Goal: Book appointment/travel/reservation

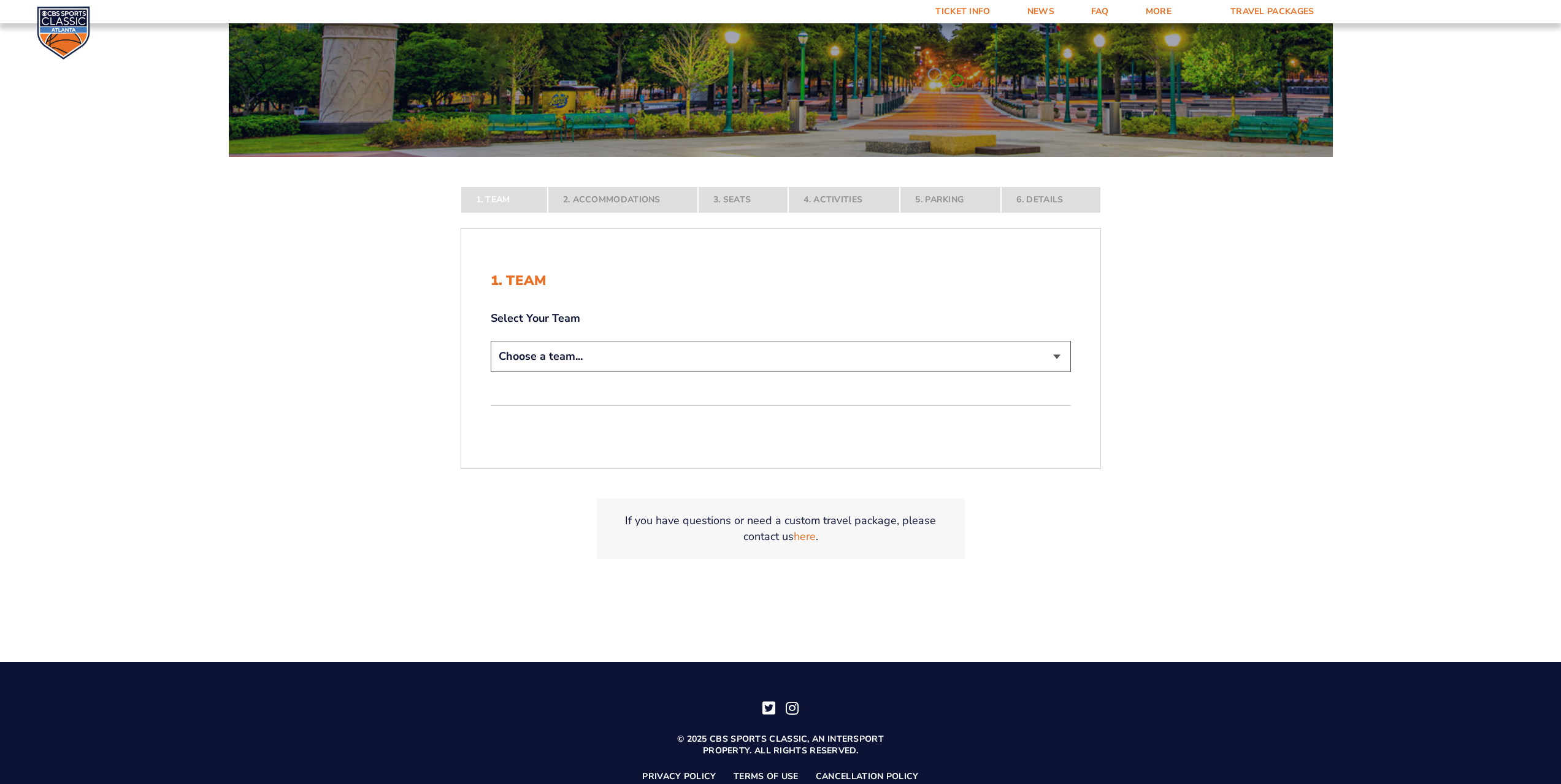
click at [1060, 357] on select "Choose a team... [US_STATE] Wildcats [US_STATE] State Buckeyes [US_STATE] Tar H…" at bounding box center [781, 357] width 580 height 31
select select "12956"
click at [491, 372] on select "Choose a team... [US_STATE] Wildcats [US_STATE] State Buckeyes [US_STATE] Tar H…" at bounding box center [781, 357] width 580 height 31
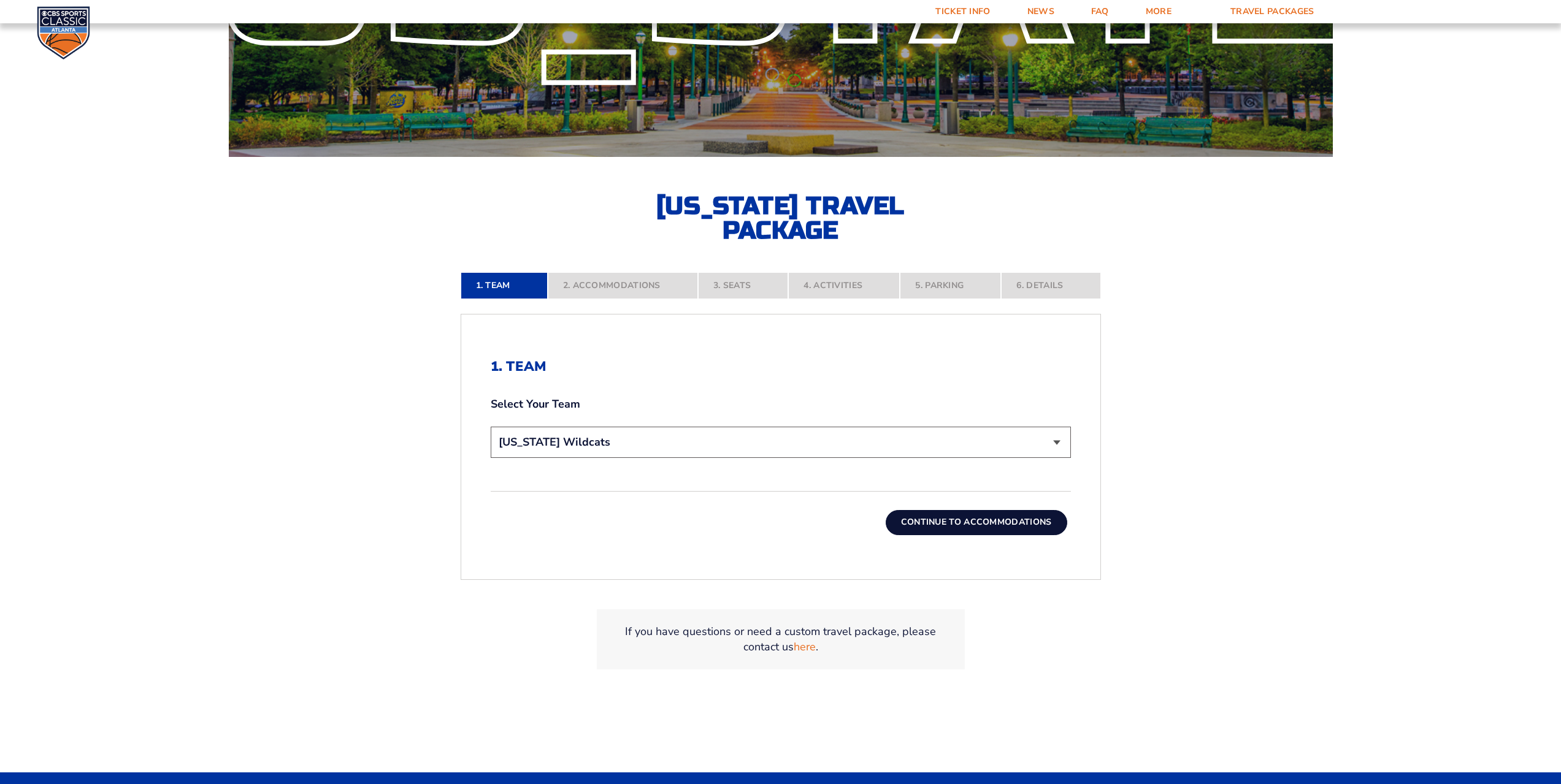
click at [969, 514] on button "Continue To Accommodations" at bounding box center [976, 522] width 182 height 24
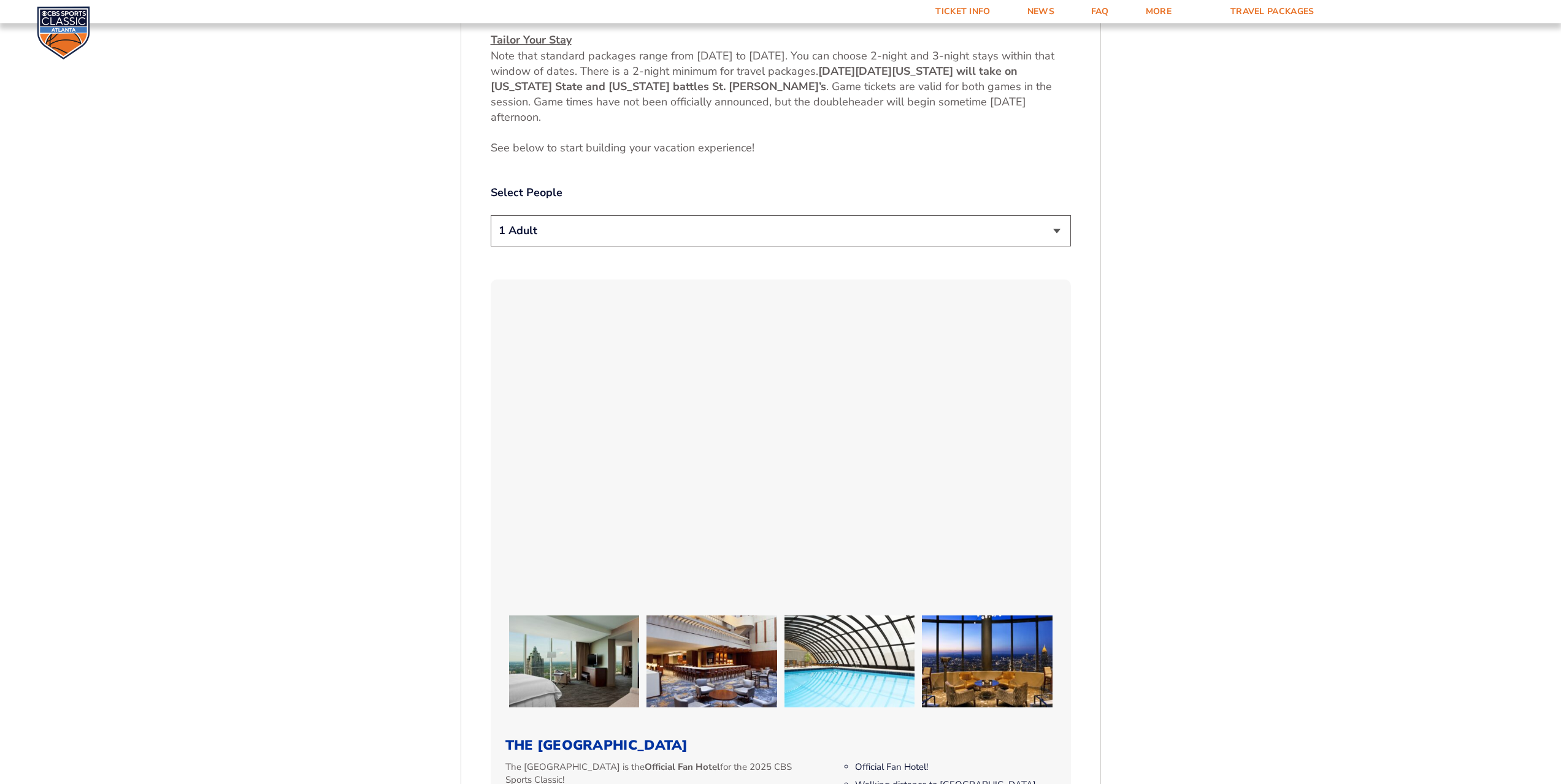
scroll to position [740, 0]
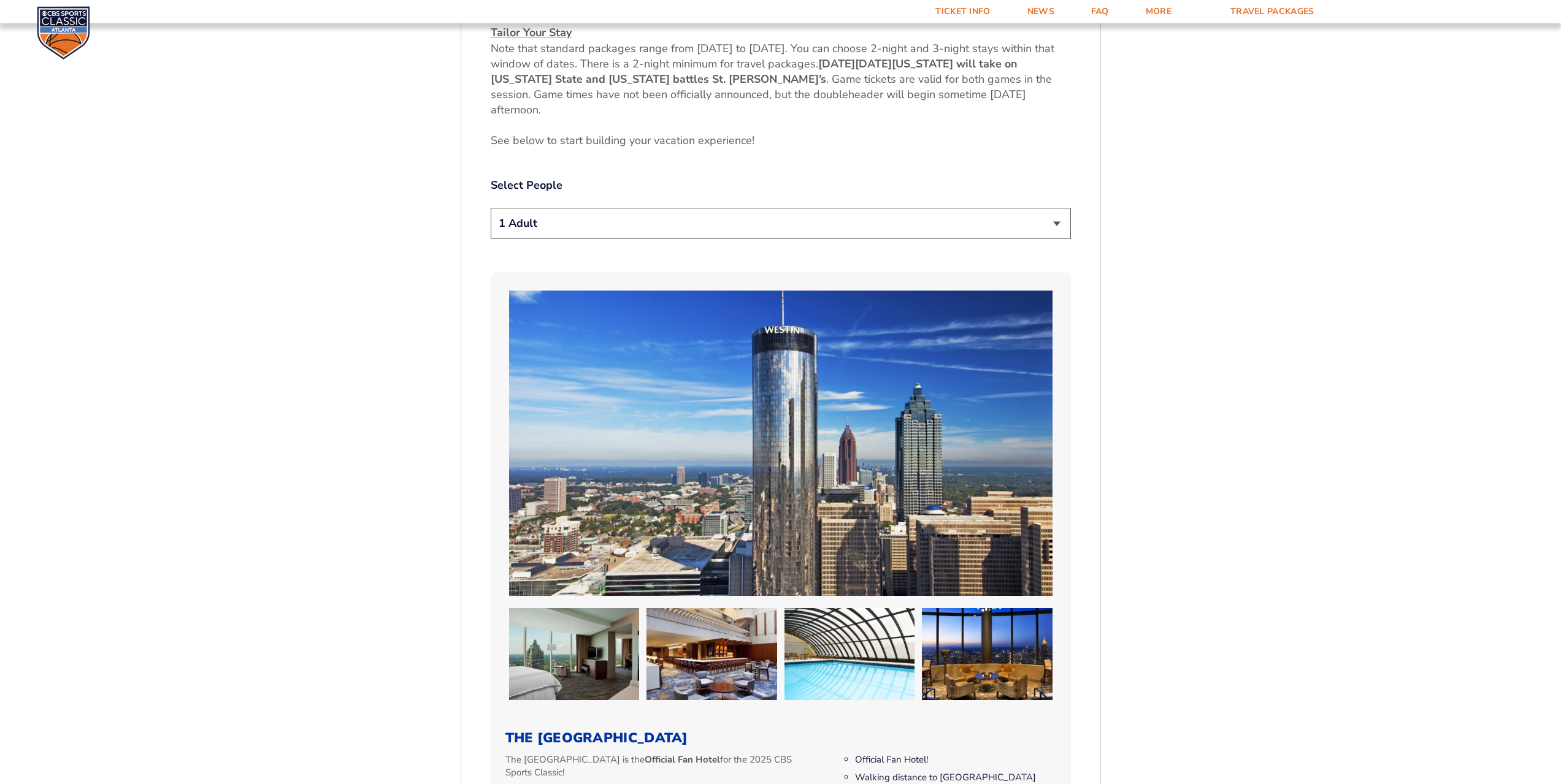
click at [1055, 224] on select "1 Adult 2 Adults 3 Adults 4 Adults 2 Adults + 1 Child 2 Adults + 2 Children 2 A…" at bounding box center [781, 223] width 580 height 31
select select "2 Adults"
click at [491, 208] on select "1 Adult 2 Adults 3 Adults 4 Adults 2 Adults + 1 Child 2 Adults + 2 Children 2 A…" at bounding box center [781, 223] width 580 height 31
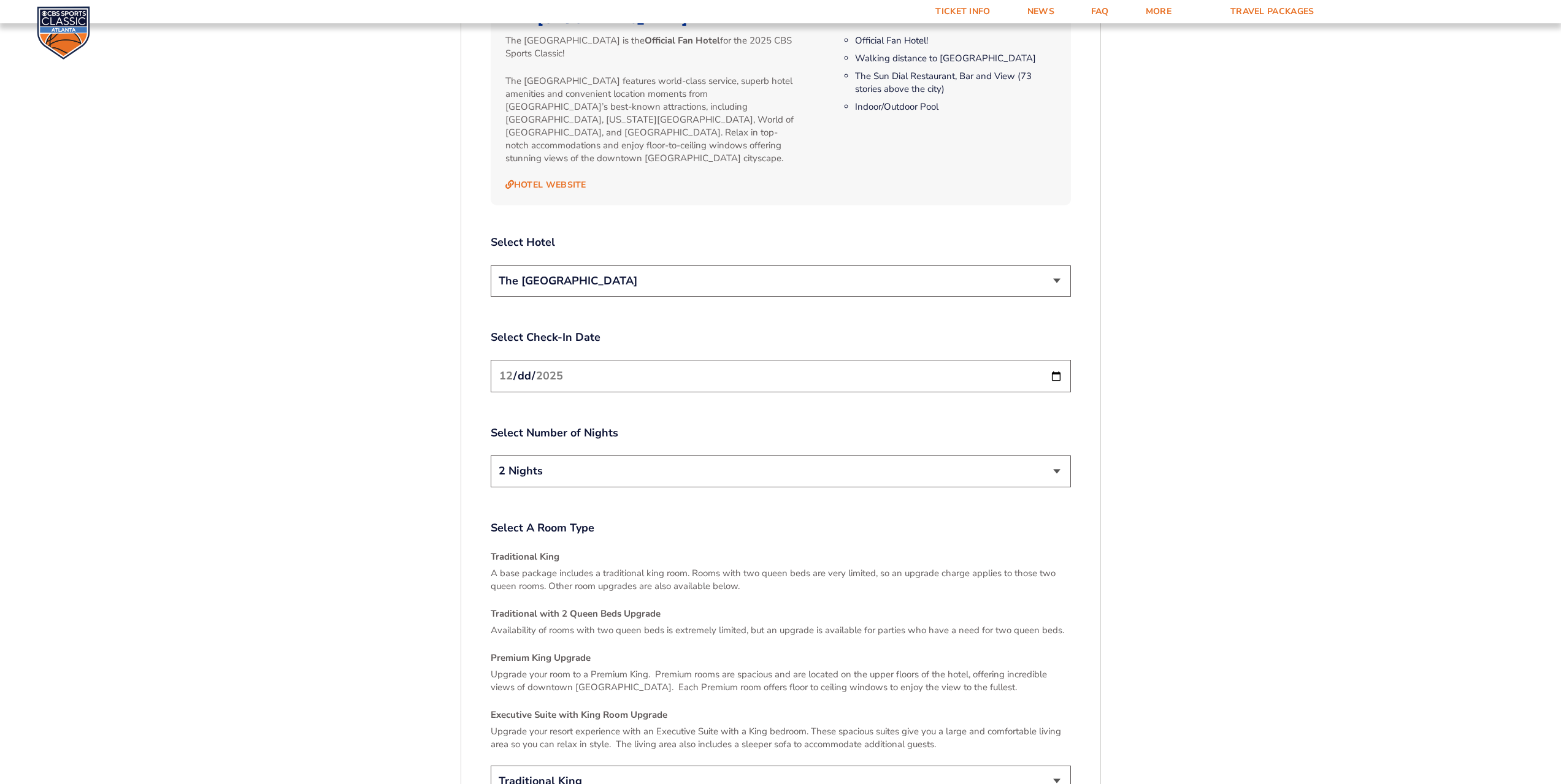
scroll to position [1475, 0]
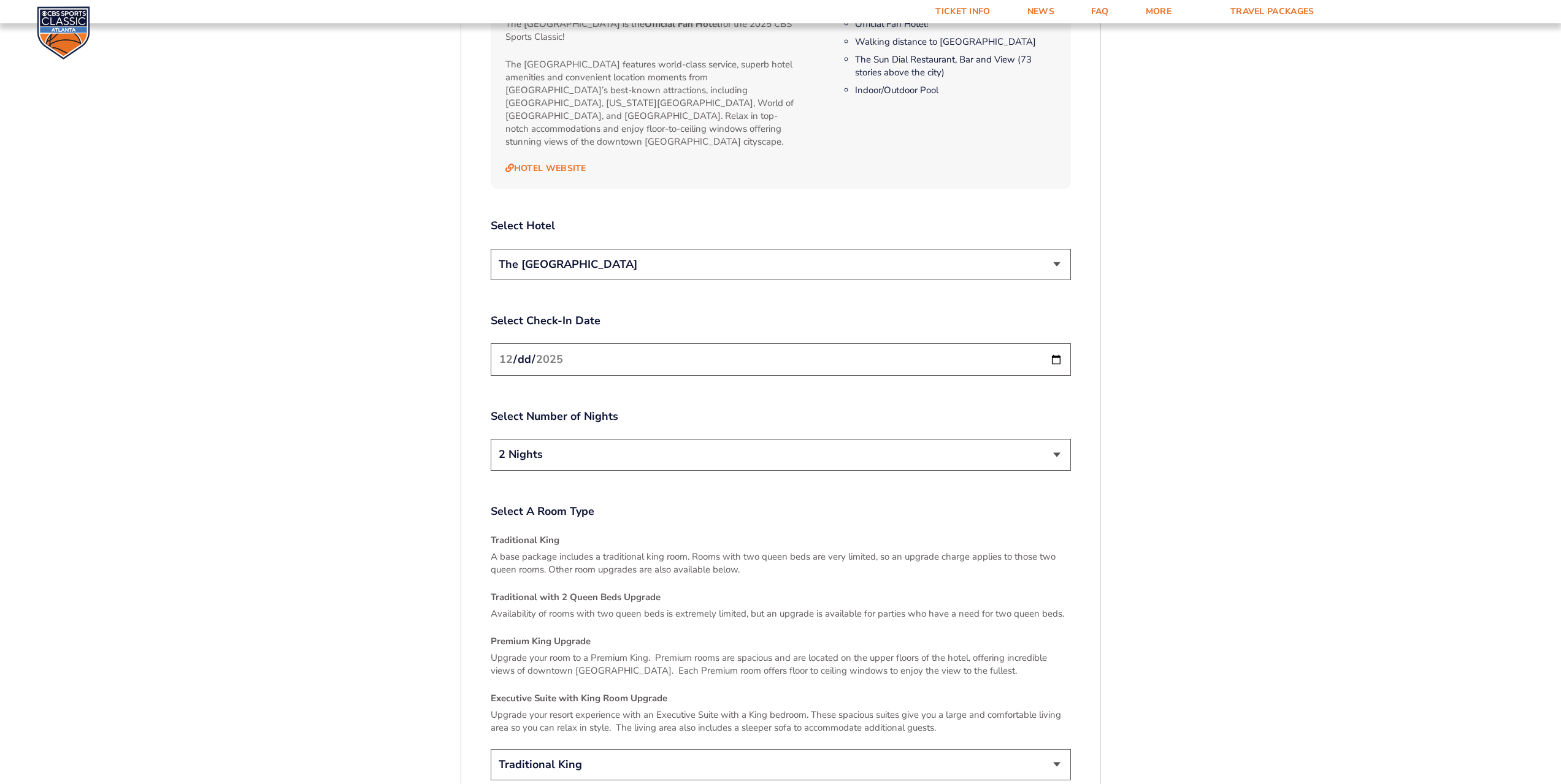
click at [1061, 444] on select "2 Nights 3 Nights" at bounding box center [781, 455] width 580 height 31
click at [1055, 251] on select "The [GEOGRAPHIC_DATA]" at bounding box center [781, 265] width 580 height 31
click at [1059, 347] on input "[DATE]" at bounding box center [781, 359] width 580 height 32
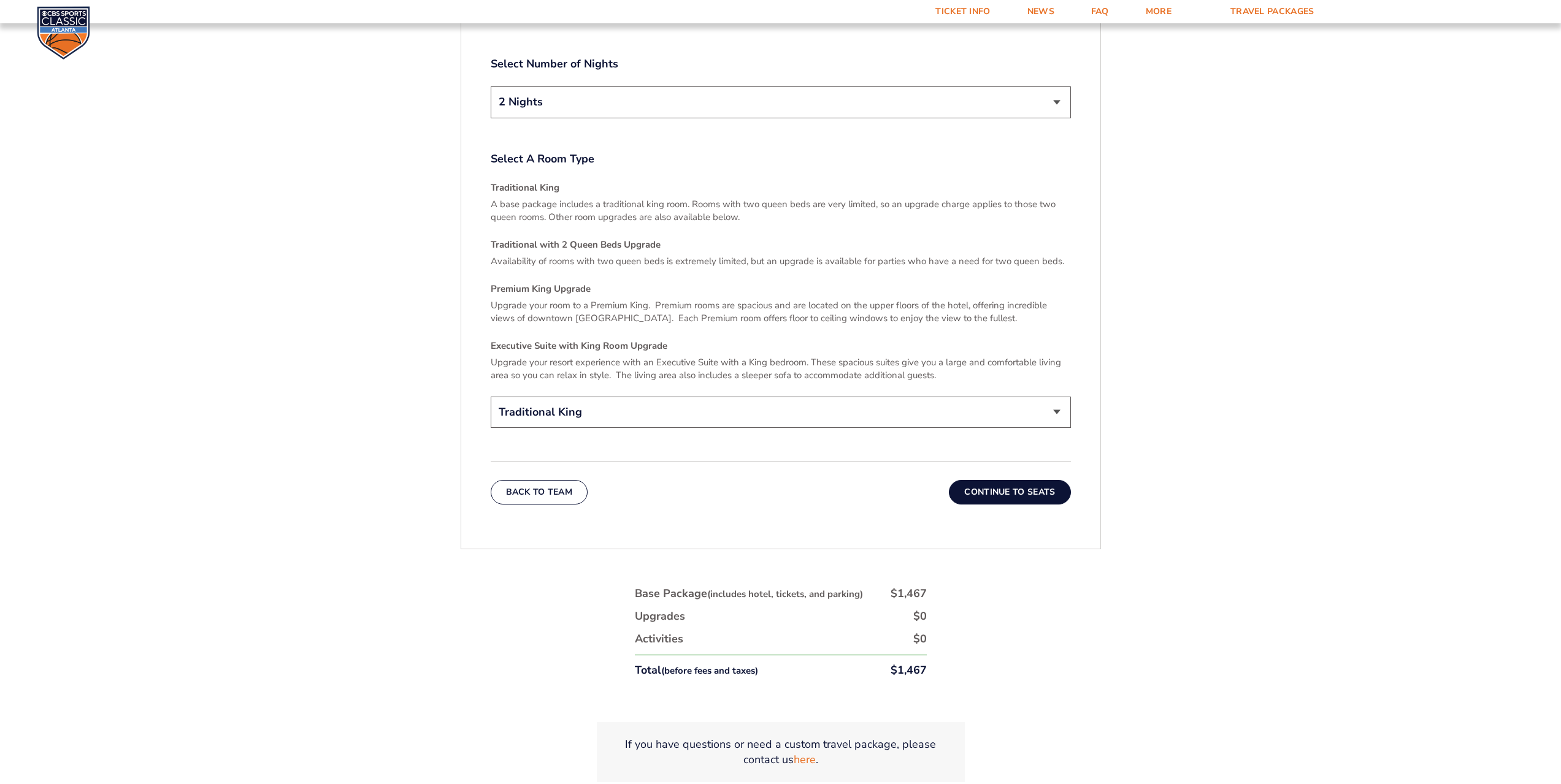
scroll to position [1843, 0]
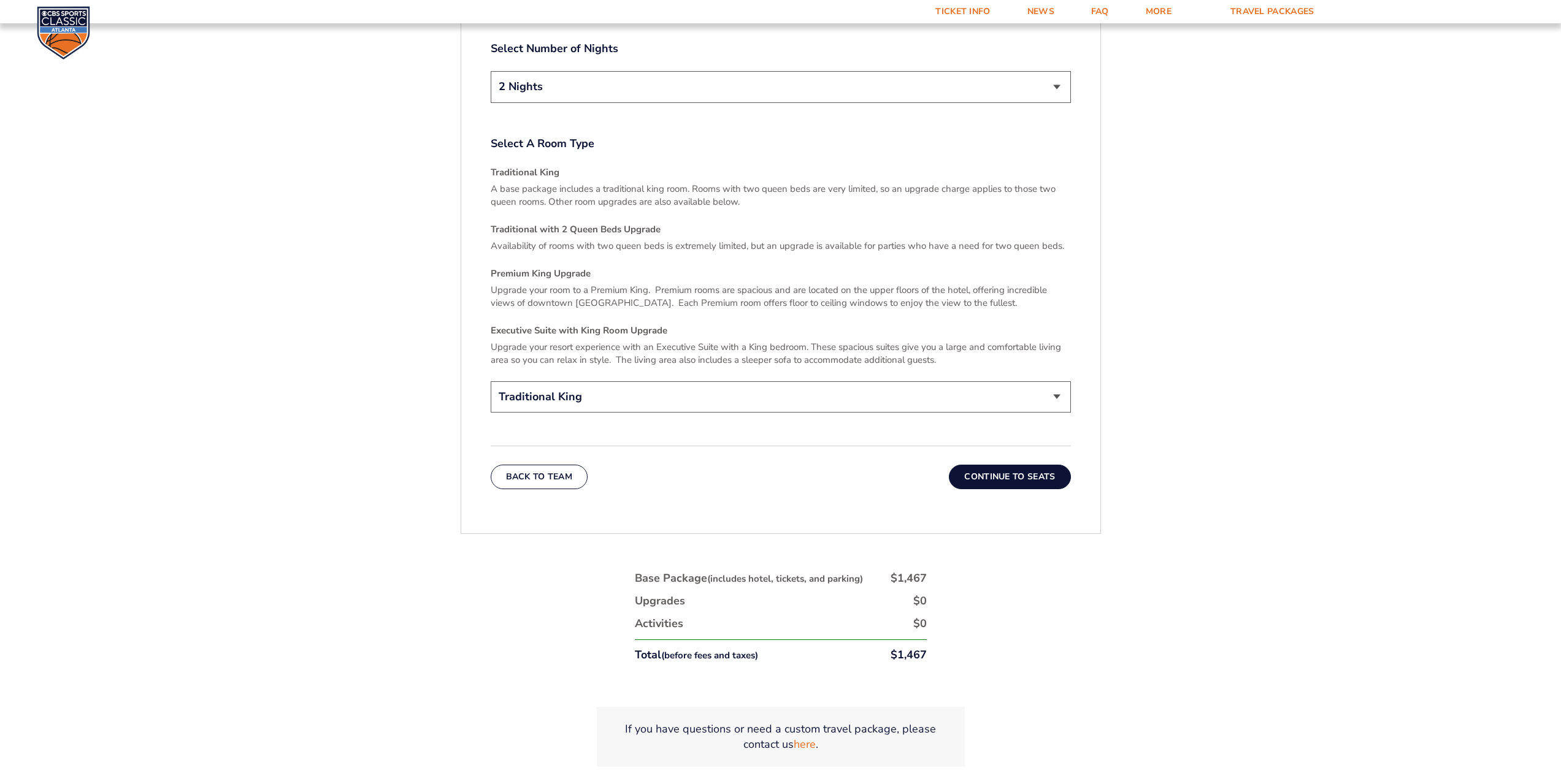
click at [1059, 387] on select "Traditional King Traditional with 2 Queen Beds Upgrade (+$45 per night) Premium…" at bounding box center [781, 397] width 580 height 31
click at [989, 464] on button "Continue To Seats" at bounding box center [1009, 477] width 122 height 24
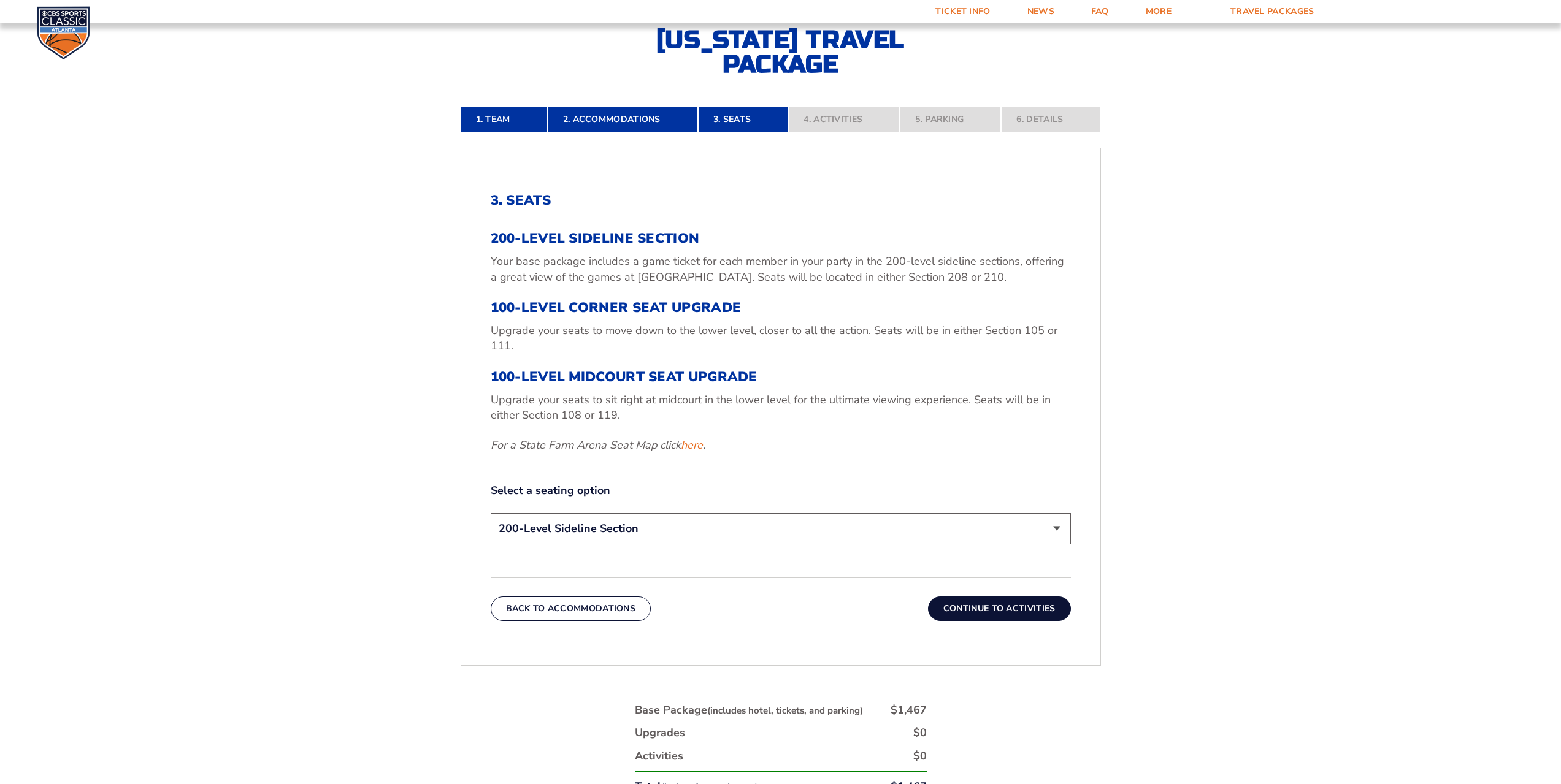
scroll to position [433, 0]
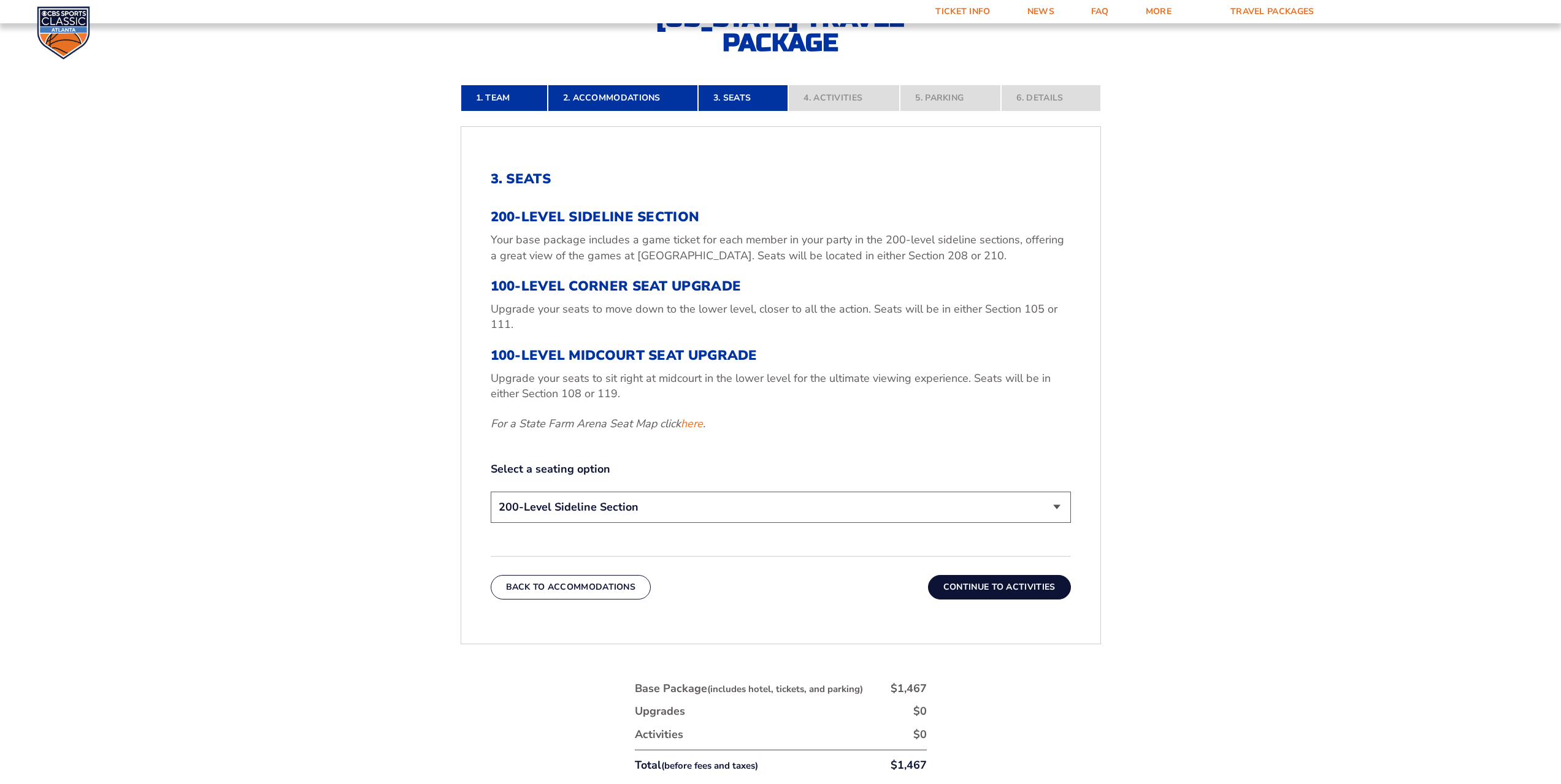
click at [1056, 506] on select "200-Level Sideline Section 100-Level Corner Seat Upgrade (+$120 per person) 100…" at bounding box center [781, 507] width 580 height 31
click at [688, 425] on link "here" at bounding box center [691, 424] width 22 height 16
click at [1060, 508] on select "200-Level Sideline Section 100-Level Corner Seat Upgrade (+$120 per person) 100…" at bounding box center [781, 507] width 580 height 31
click at [491, 491] on select "200-Level Sideline Section 100-Level Corner Seat Upgrade (+$120 per person) 100…" at bounding box center [781, 507] width 580 height 31
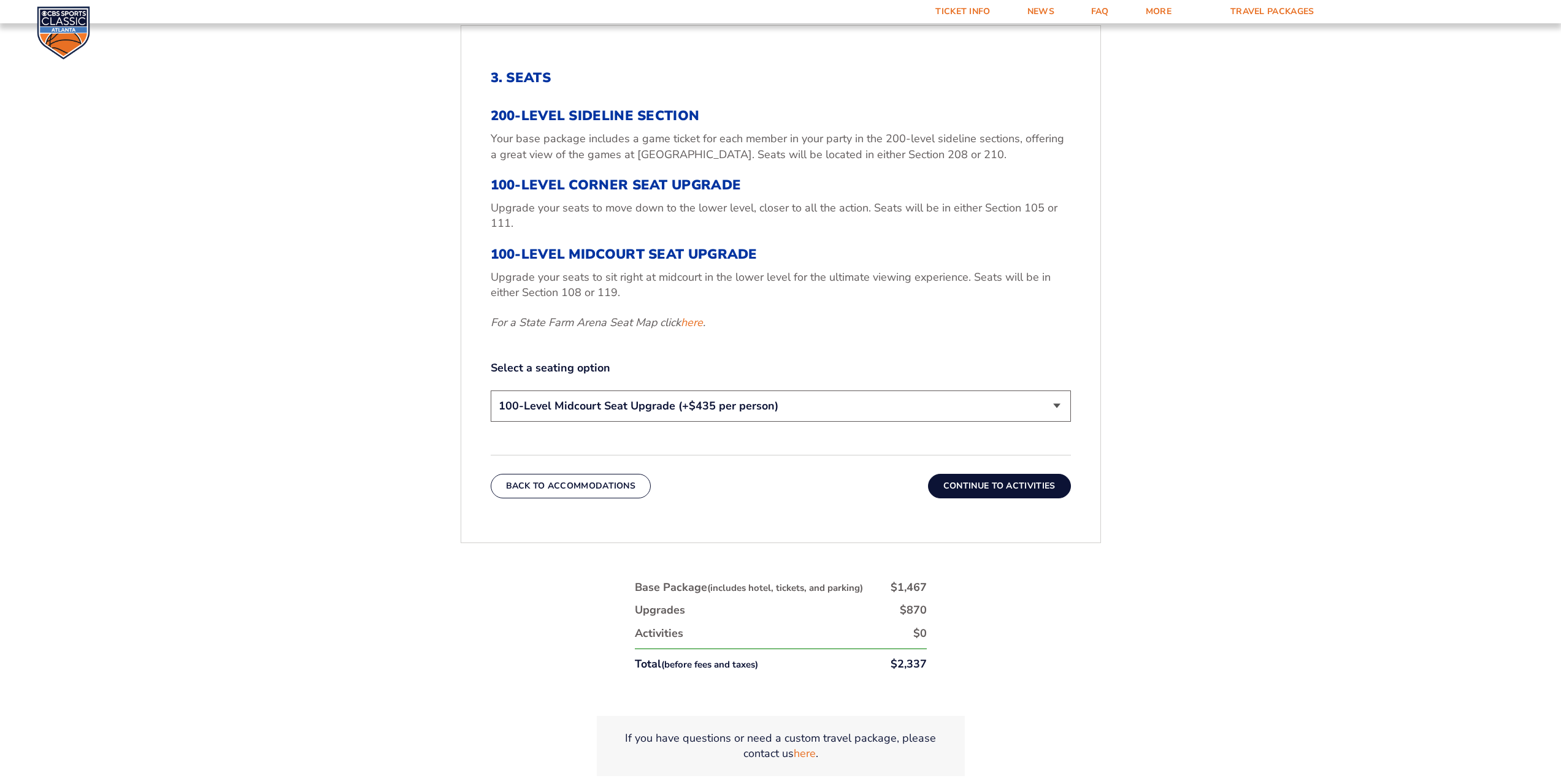
scroll to position [556, 0]
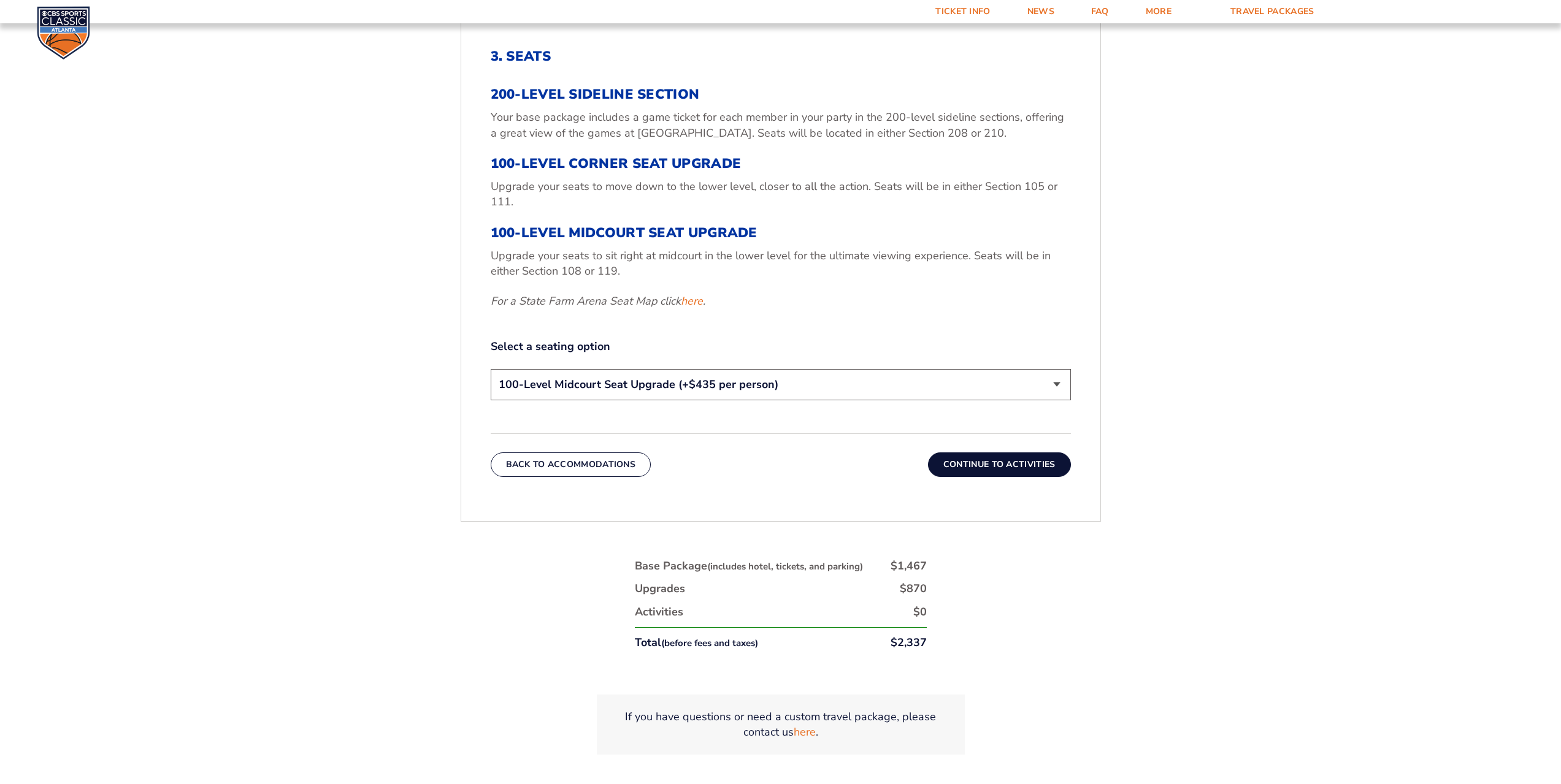
click at [1020, 463] on button "Continue To Activities" at bounding box center [999, 464] width 143 height 24
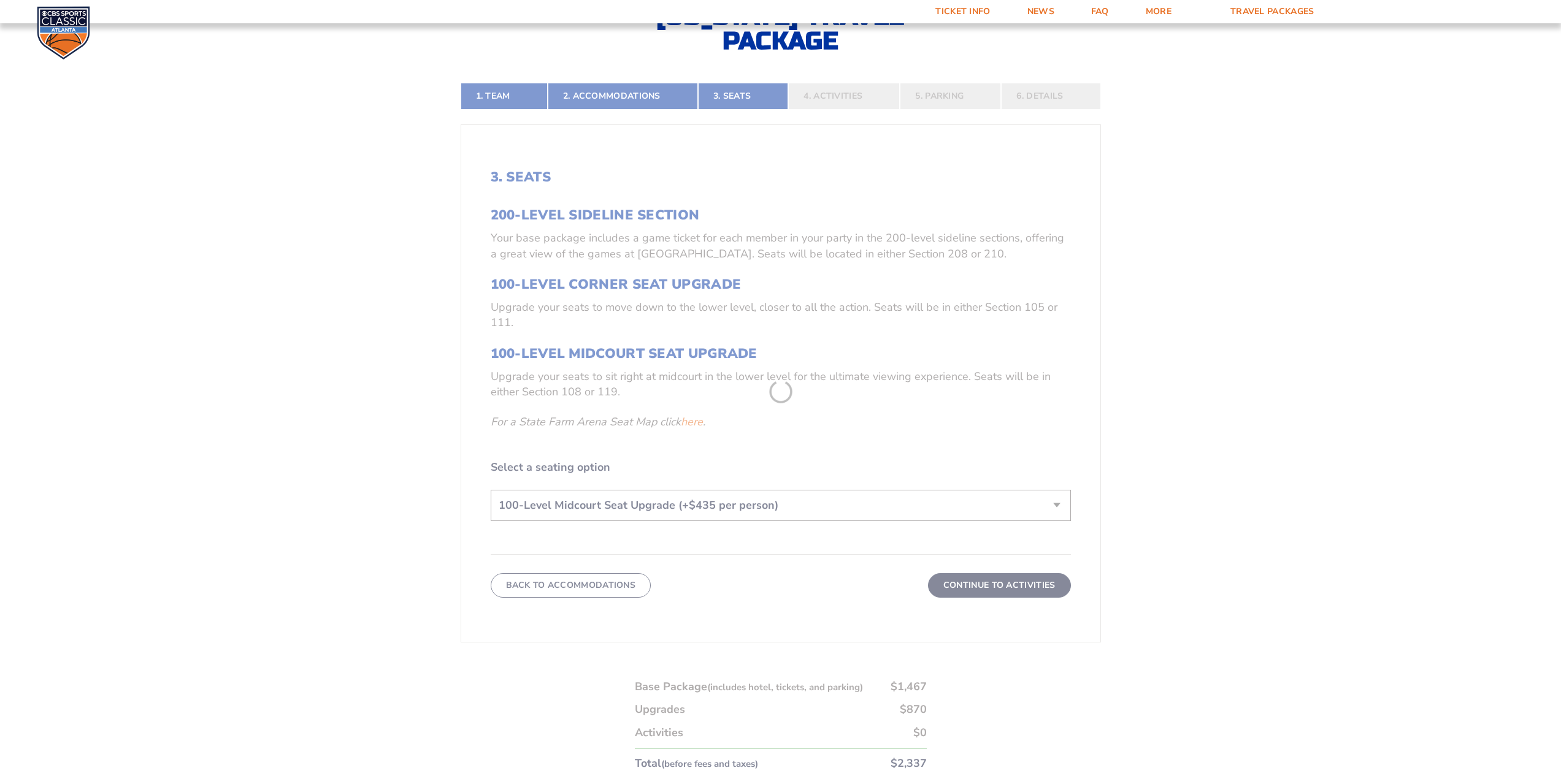
scroll to position [372, 0]
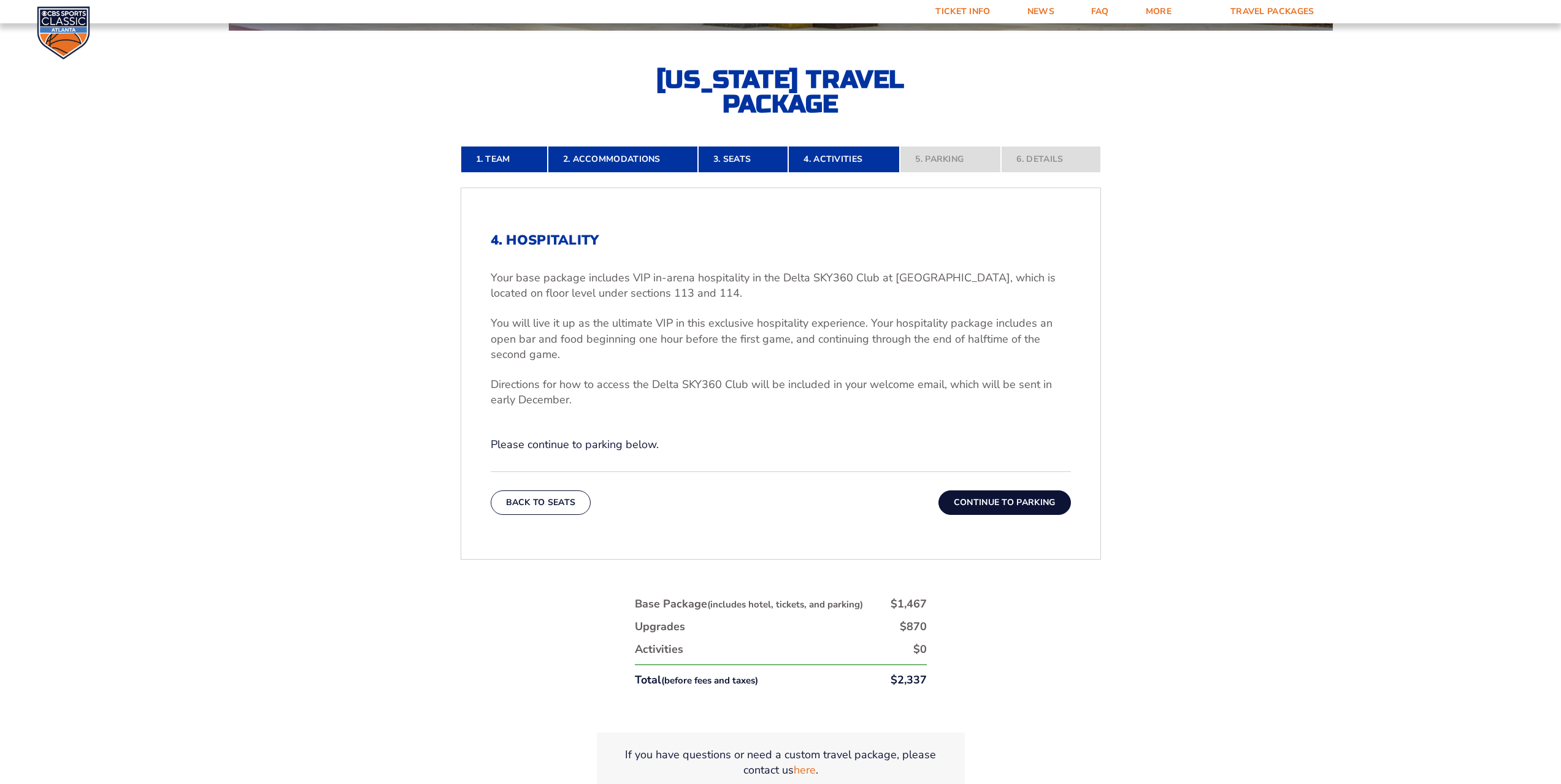
click at [1023, 501] on button "Continue To Parking" at bounding box center [1004, 503] width 133 height 24
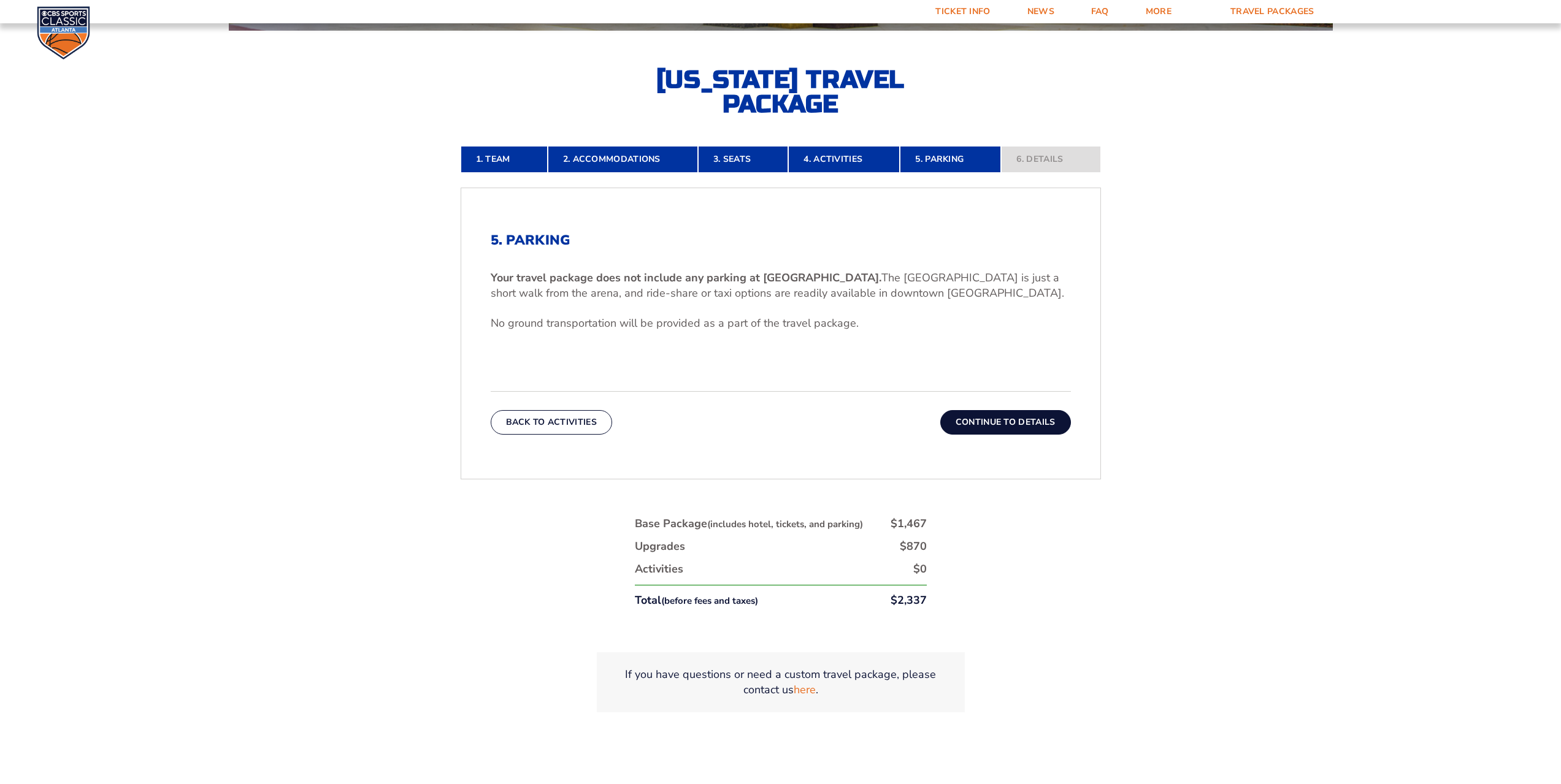
click at [986, 420] on button "Continue To Details" at bounding box center [1005, 422] width 130 height 24
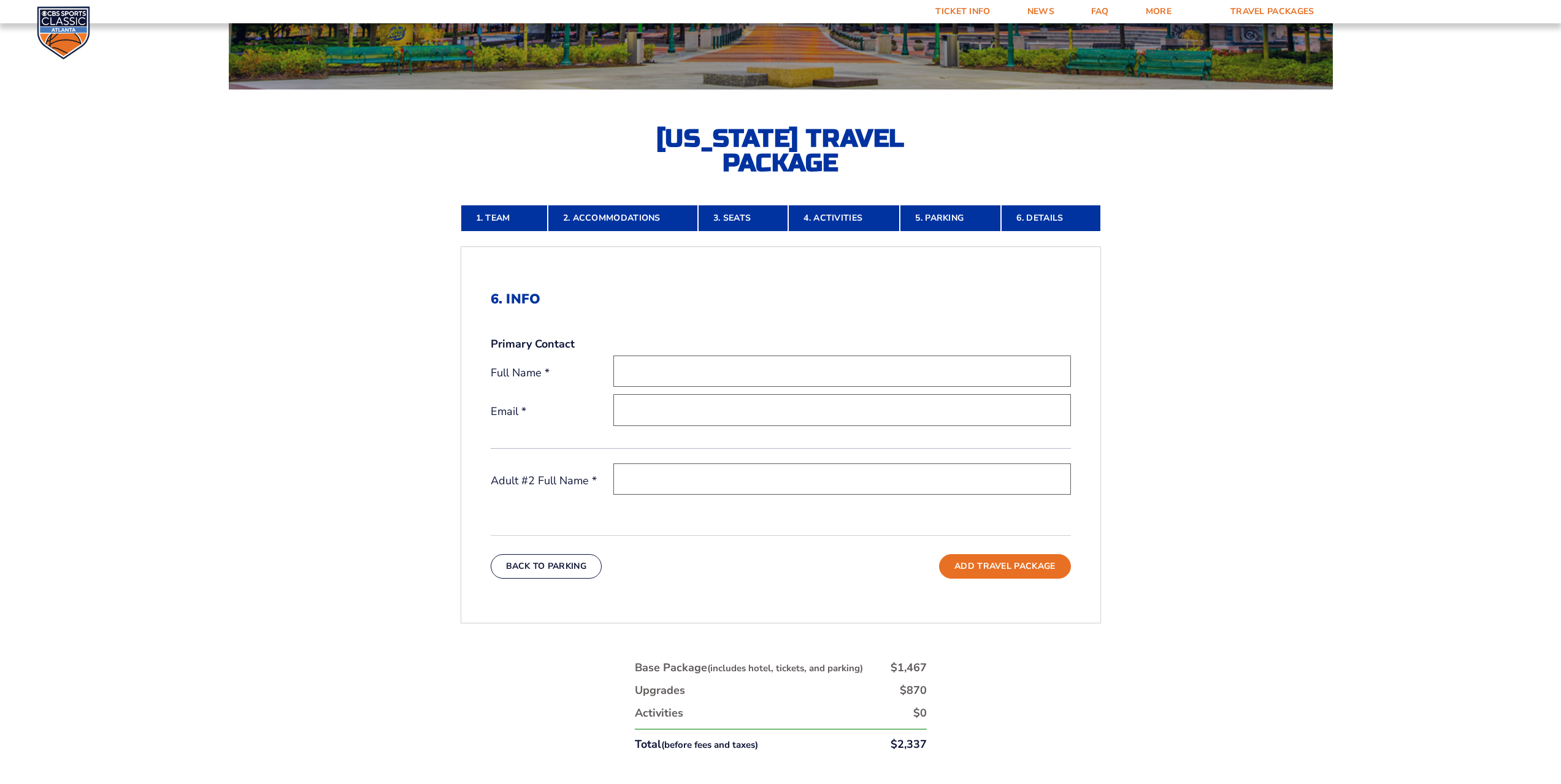
scroll to position [285, 0]
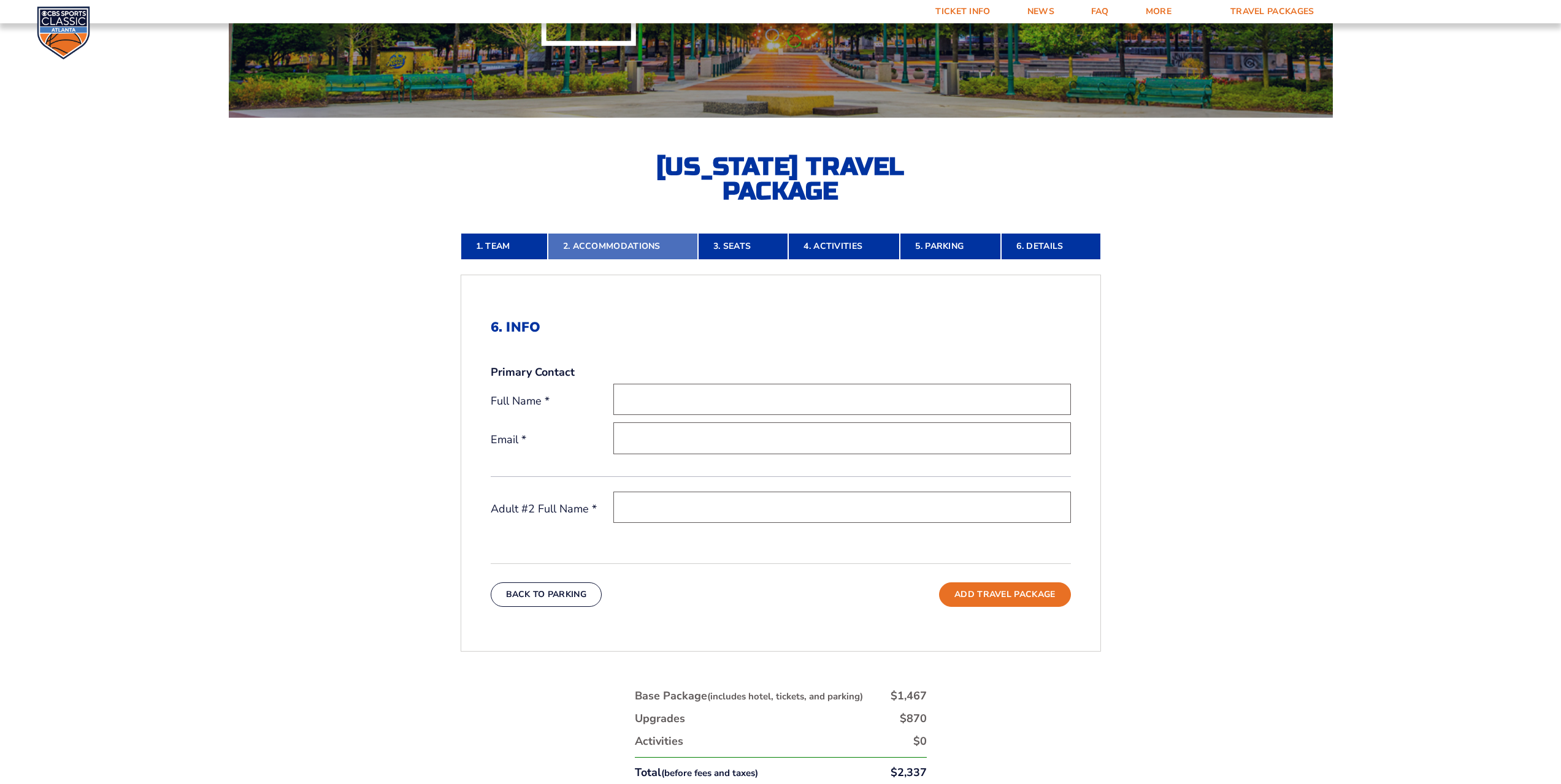
click at [659, 244] on link "2. Accommodations" at bounding box center [623, 246] width 150 height 27
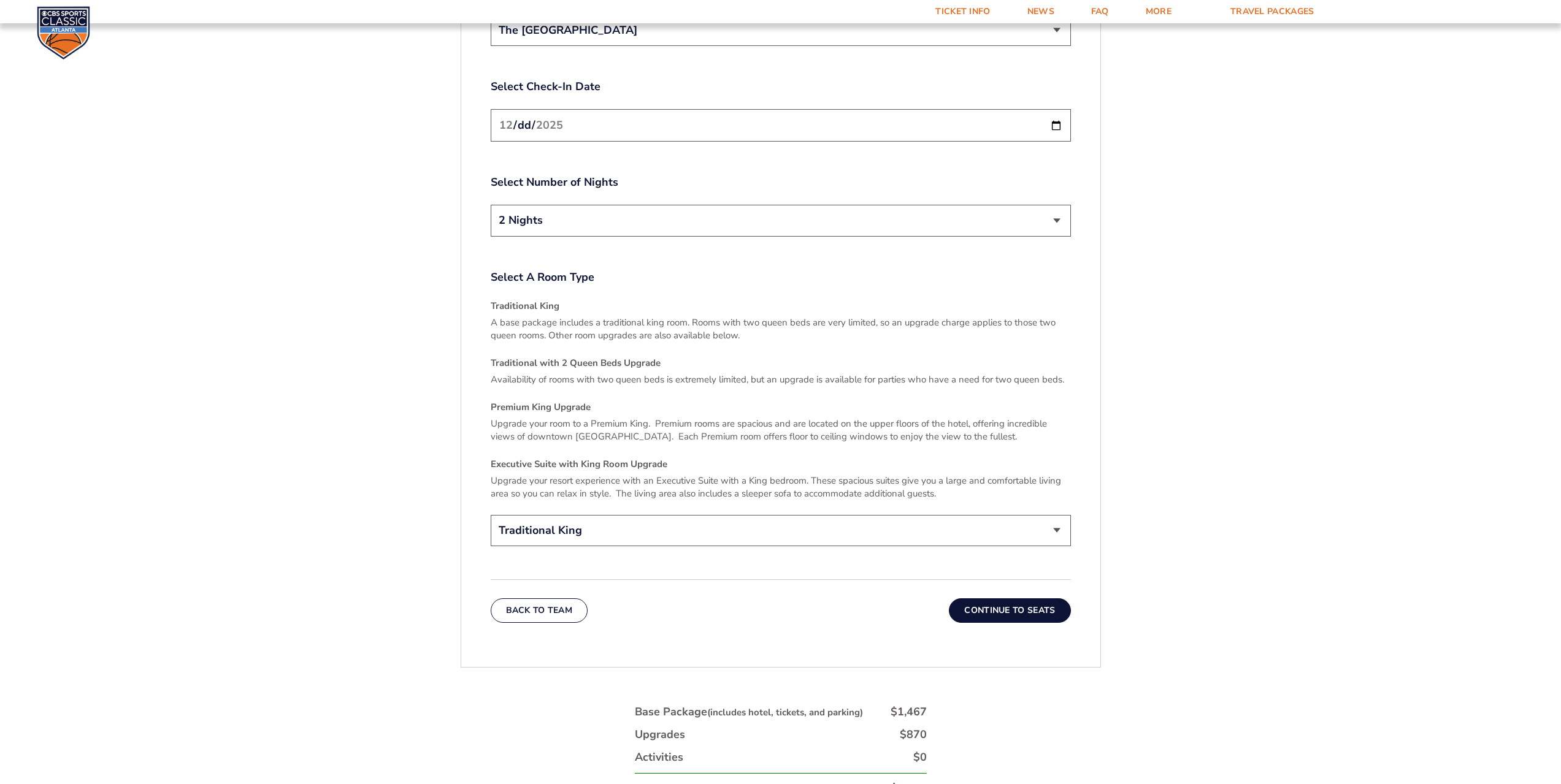
scroll to position [1720, 0]
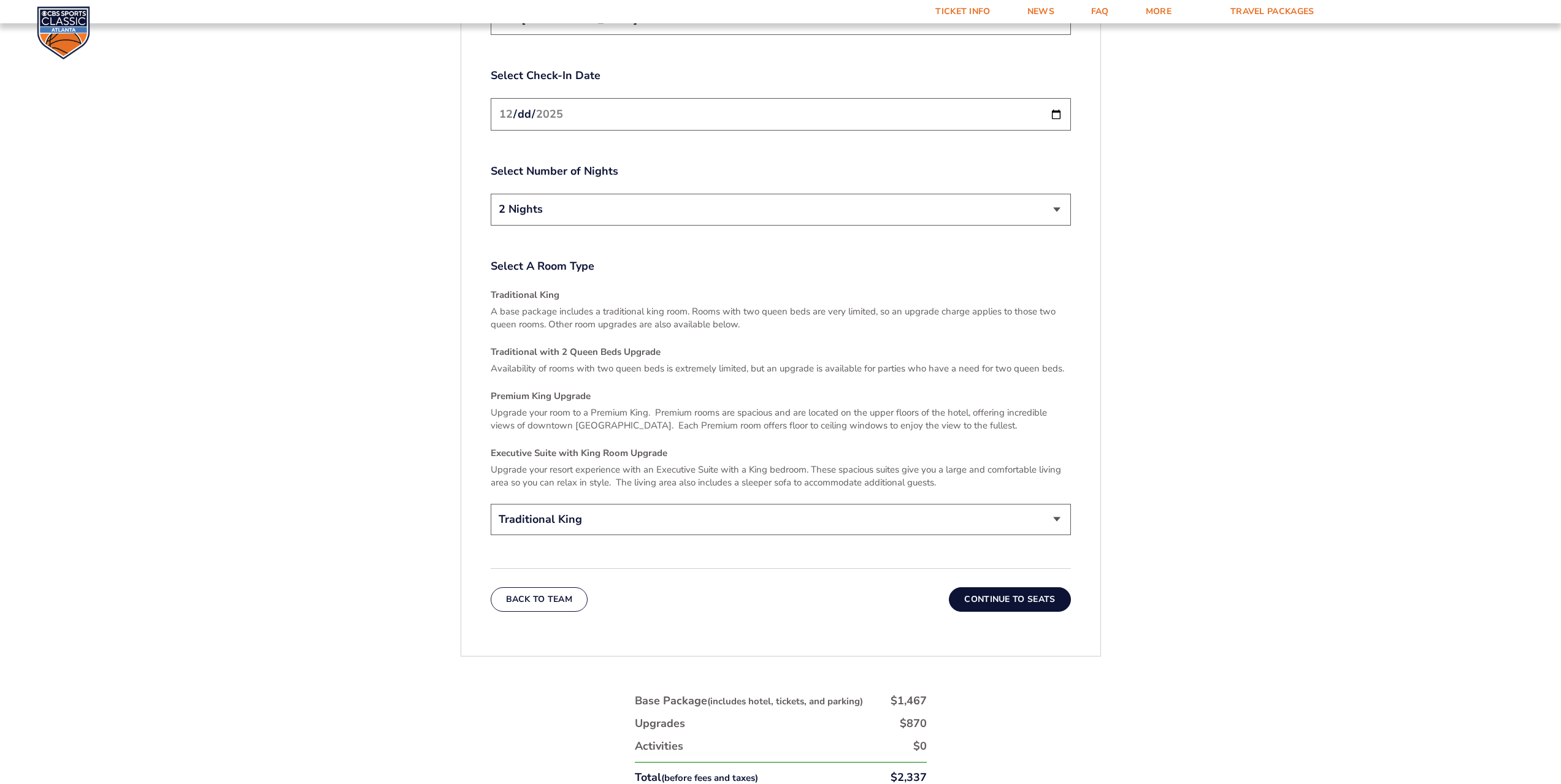
click at [1034, 593] on button "Continue To Seats" at bounding box center [1009, 599] width 122 height 24
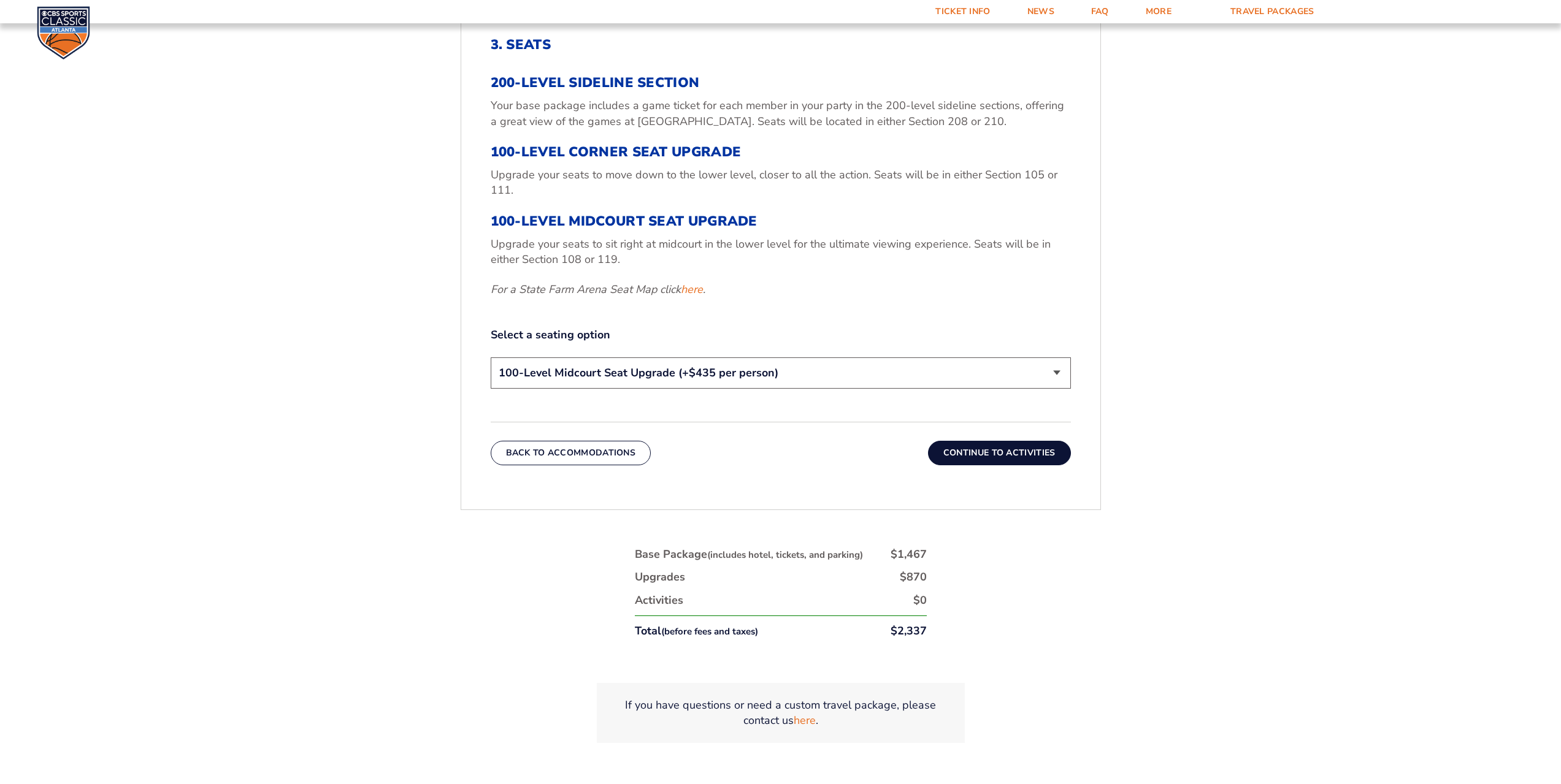
scroll to position [616, 0]
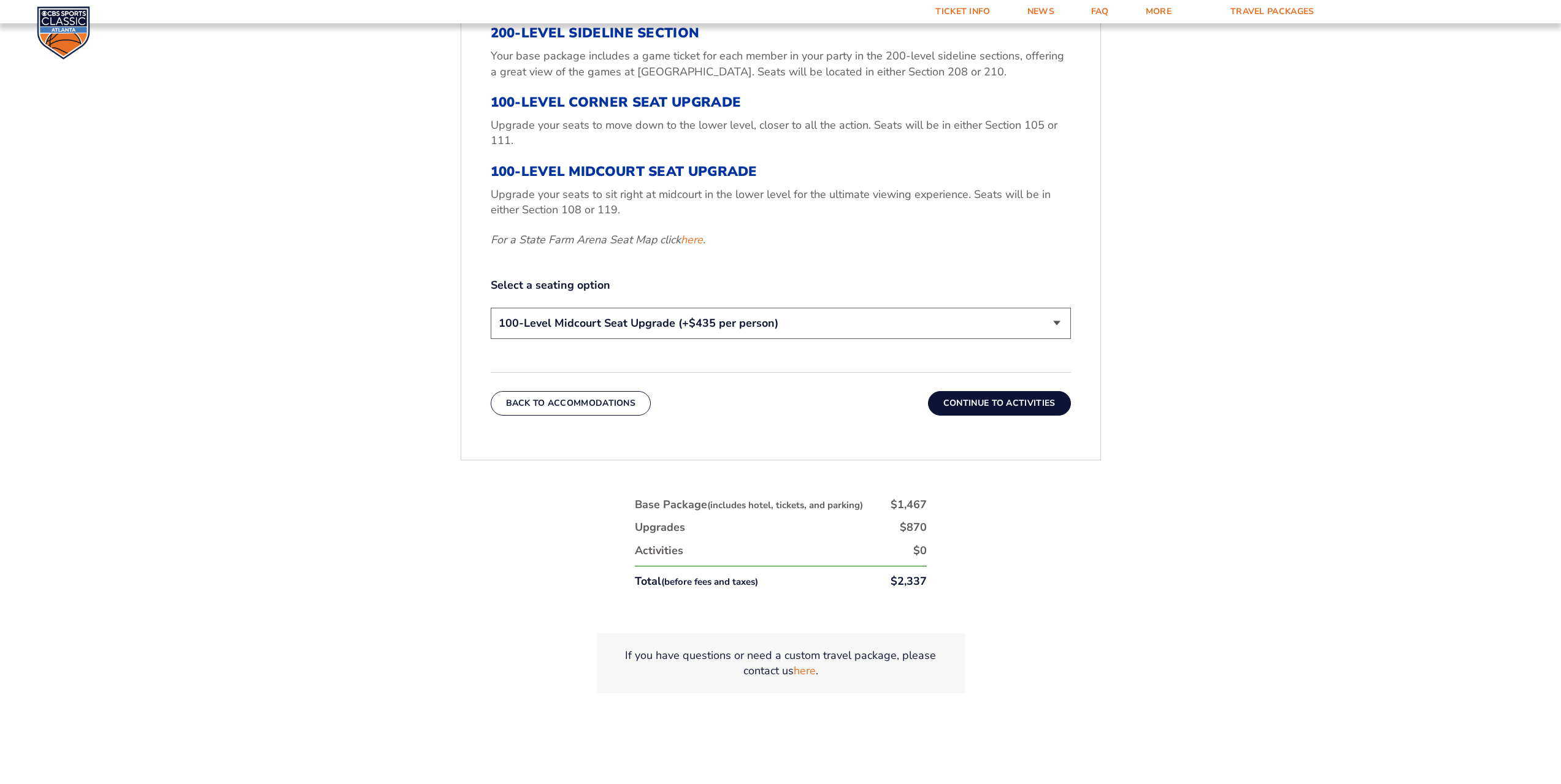
click at [1064, 326] on select "200-Level Sideline Section 100-Level Corner Seat Upgrade (+$120 per person) 100…" at bounding box center [781, 323] width 580 height 31
click at [491, 307] on select "200-Level Sideline Section 100-Level Corner Seat Upgrade (+$120 per person) 100…" at bounding box center [781, 323] width 580 height 31
drag, startPoint x: 982, startPoint y: 404, endPoint x: 779, endPoint y: 403, distance: 203.0
click at [779, 403] on div "Back To Accommodations Continue To Activities" at bounding box center [781, 394] width 580 height 43
click at [992, 401] on button "Continue To Activities" at bounding box center [999, 403] width 143 height 24
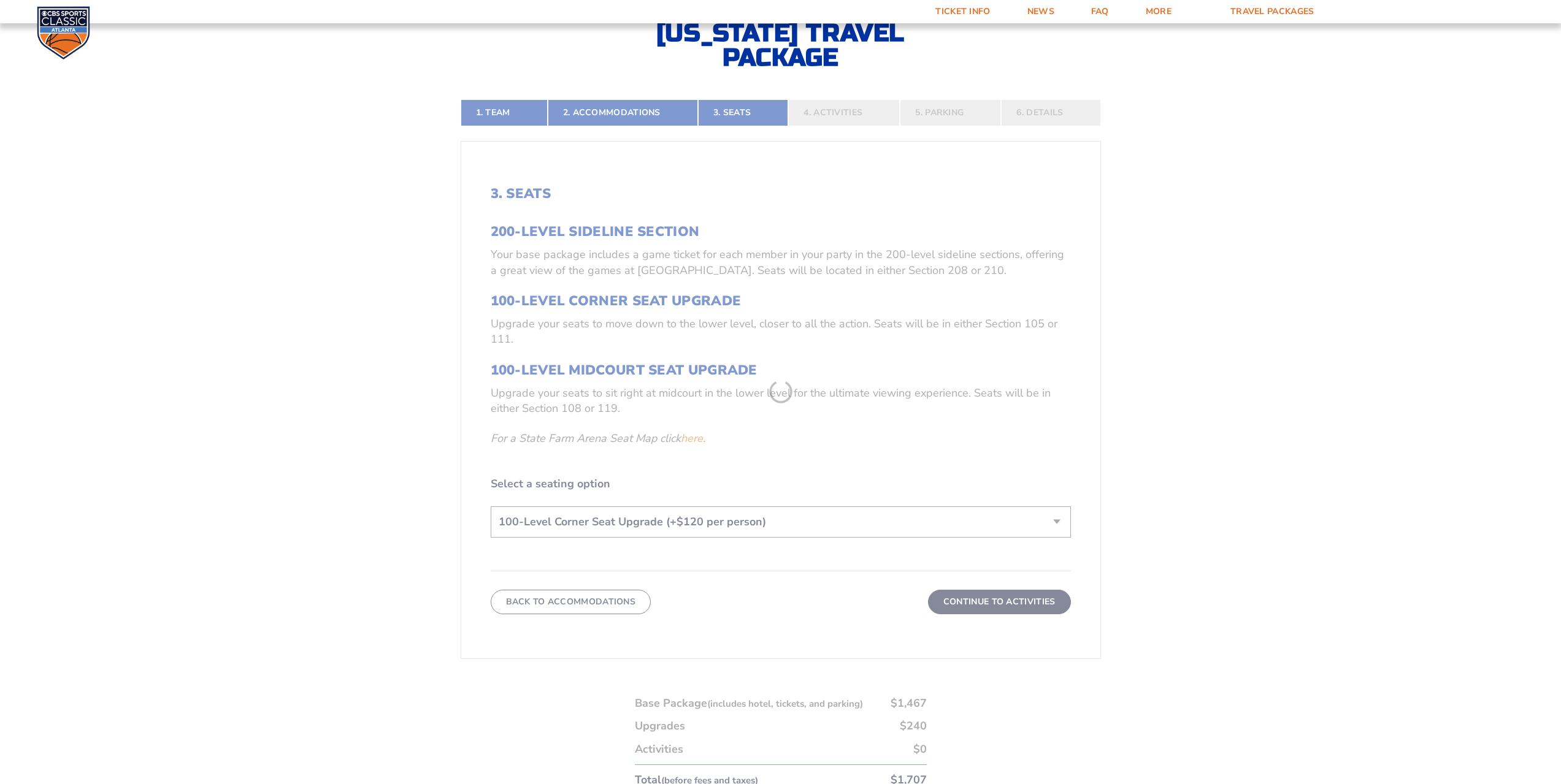
scroll to position [372, 0]
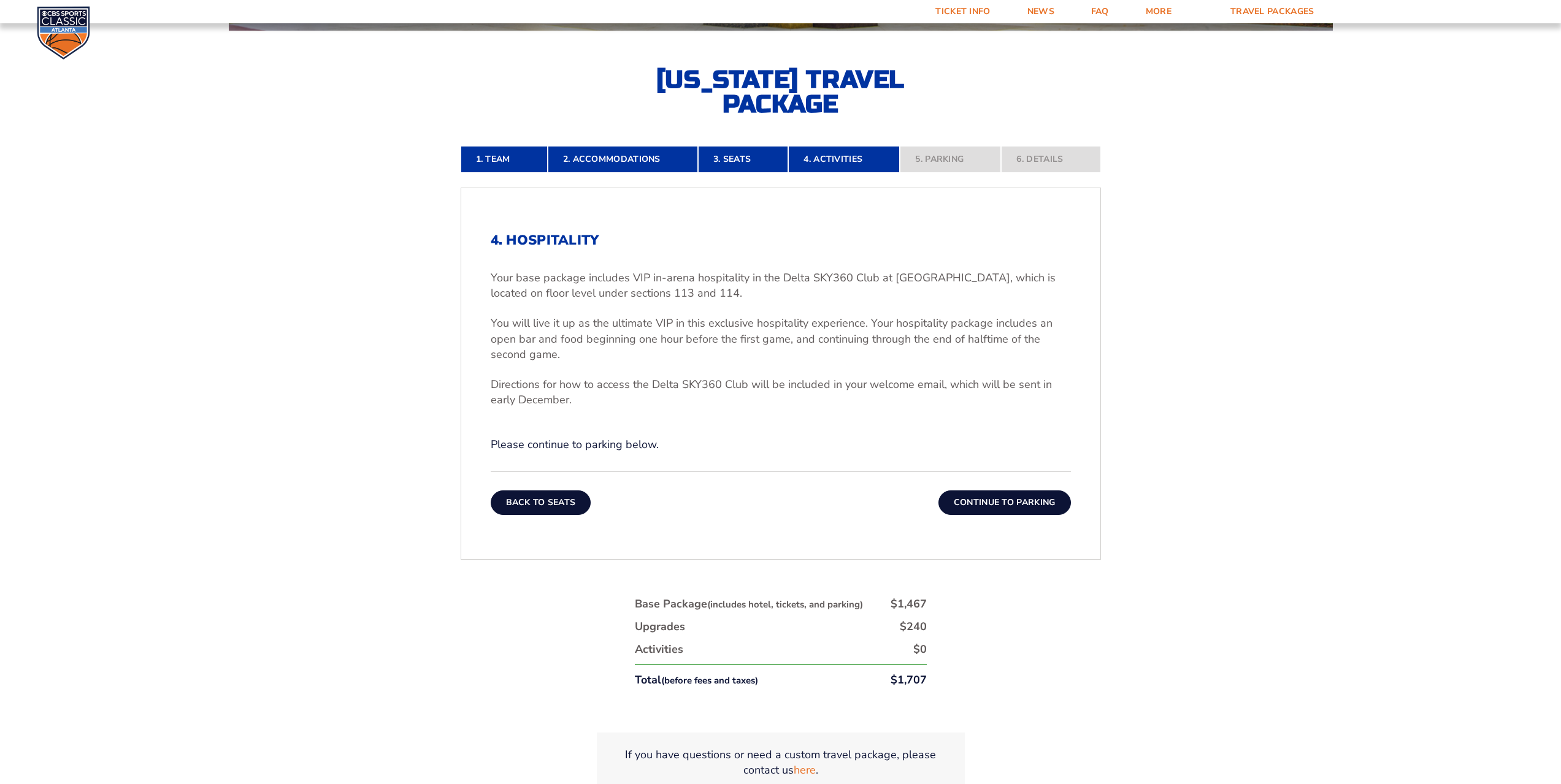
click at [547, 506] on button "Back To Seats" at bounding box center [541, 503] width 101 height 24
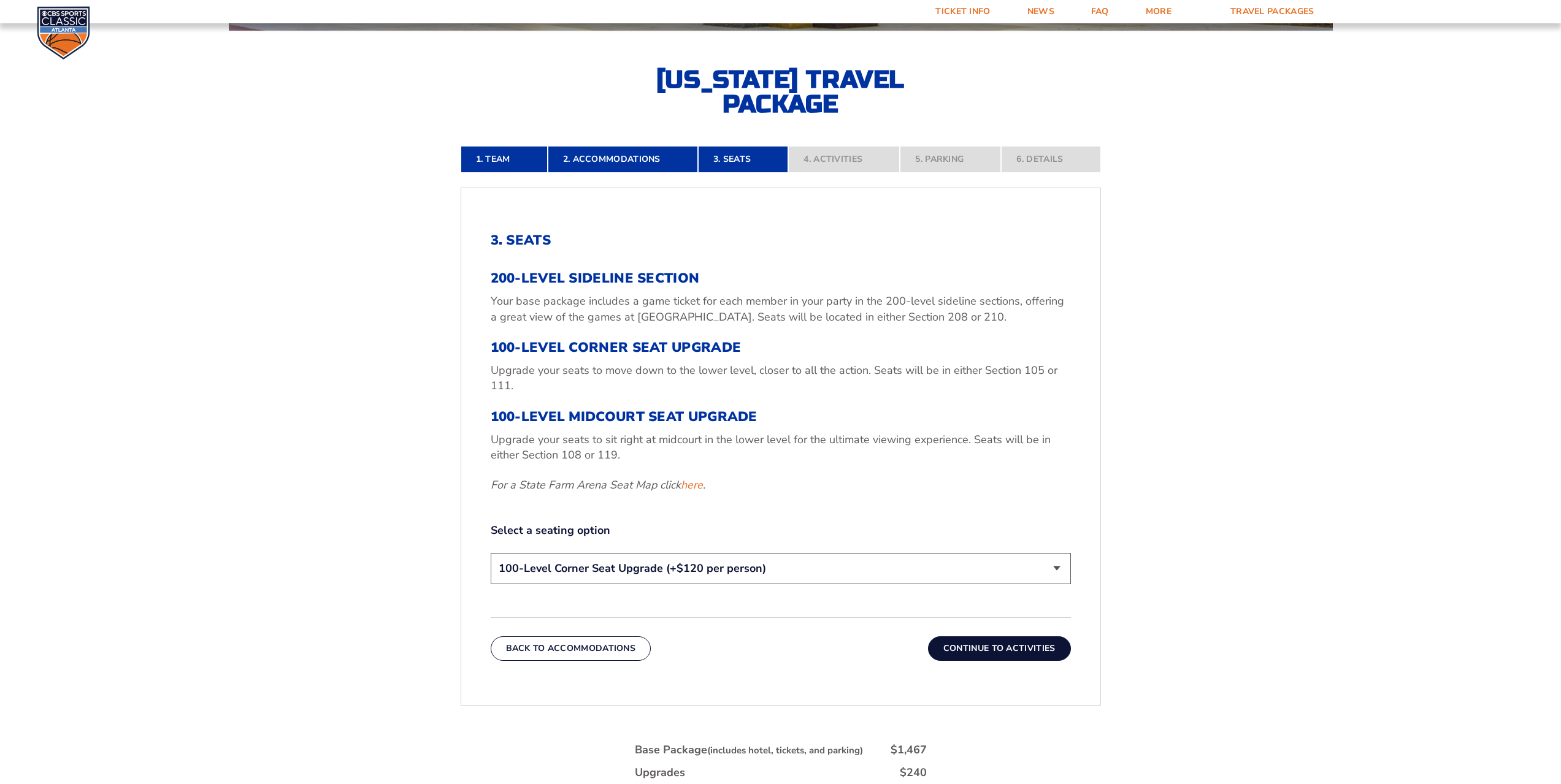
click at [1055, 572] on select "200-Level Sideline Section 100-Level Corner Seat Upgrade (+$120 per person) 100…" at bounding box center [781, 569] width 580 height 31
select select "100-Level Midcourt Seat Upgrade"
click at [491, 553] on select "200-Level Sideline Section 100-Level Corner Seat Upgrade (+$120 per person) 100…" at bounding box center [781, 569] width 580 height 31
click at [985, 644] on button "Continue To Activities" at bounding box center [999, 649] width 143 height 24
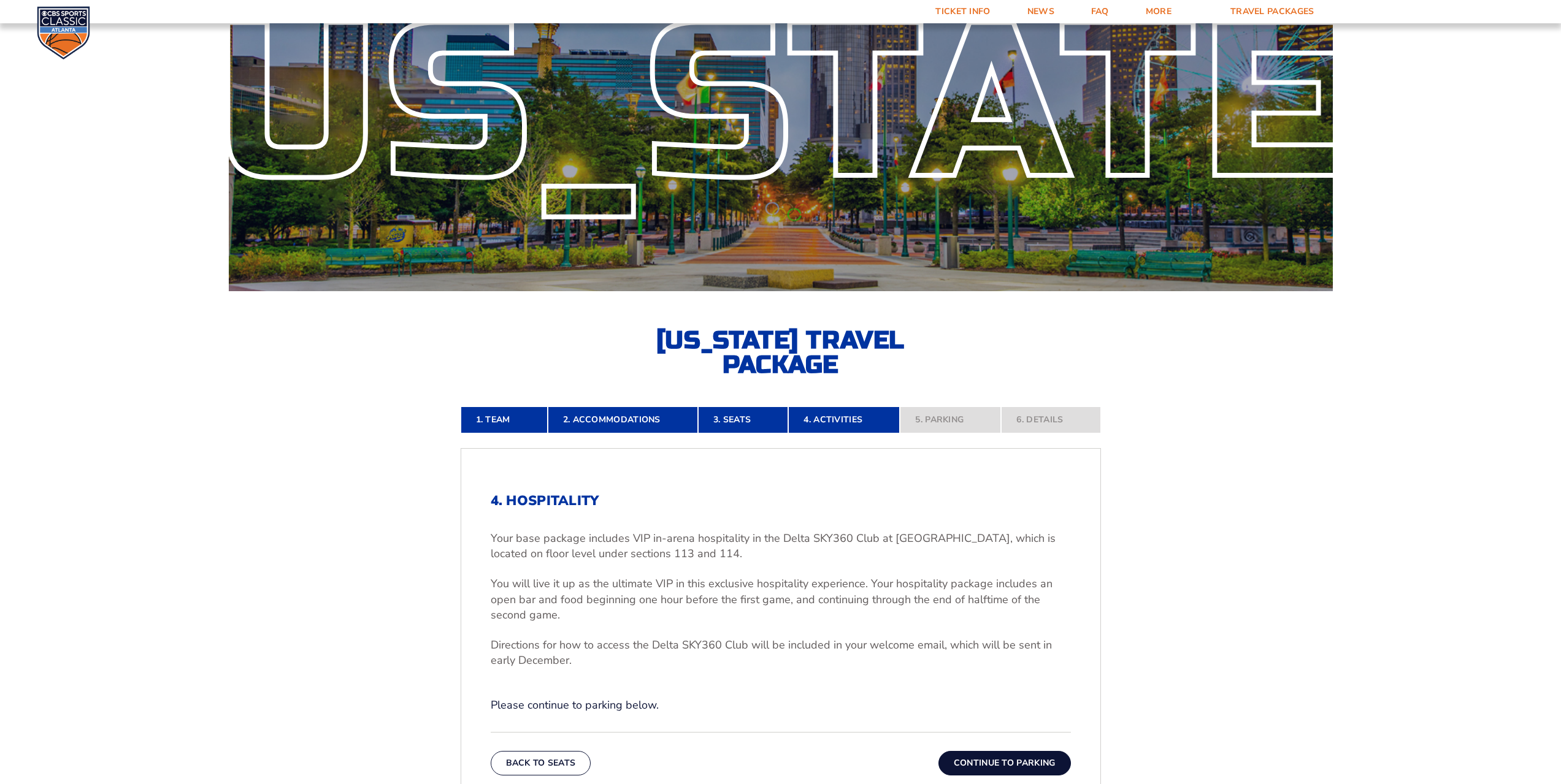
scroll to position [122, 0]
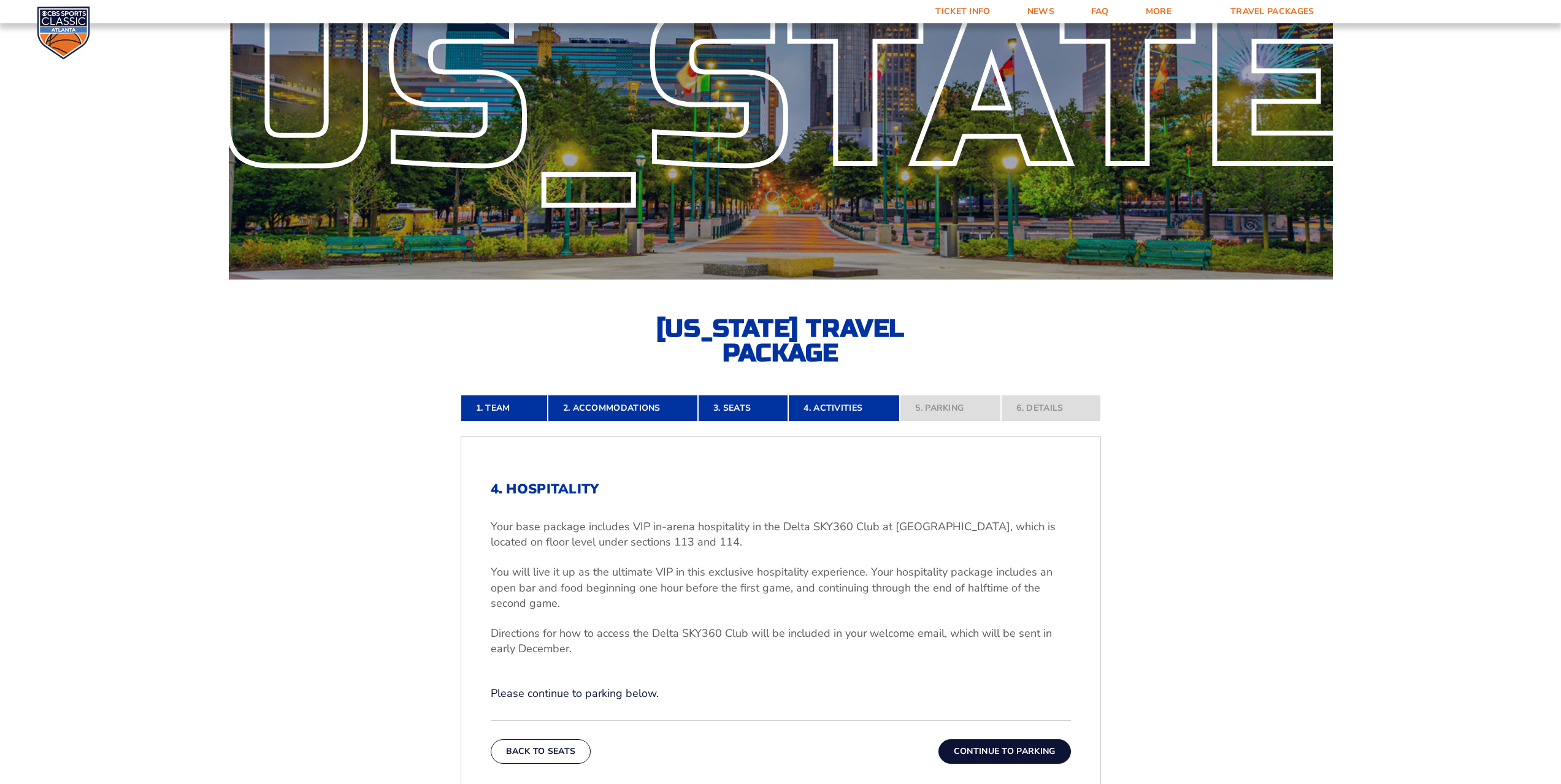
click at [1015, 754] on button "Continue To Parking" at bounding box center [1004, 752] width 133 height 24
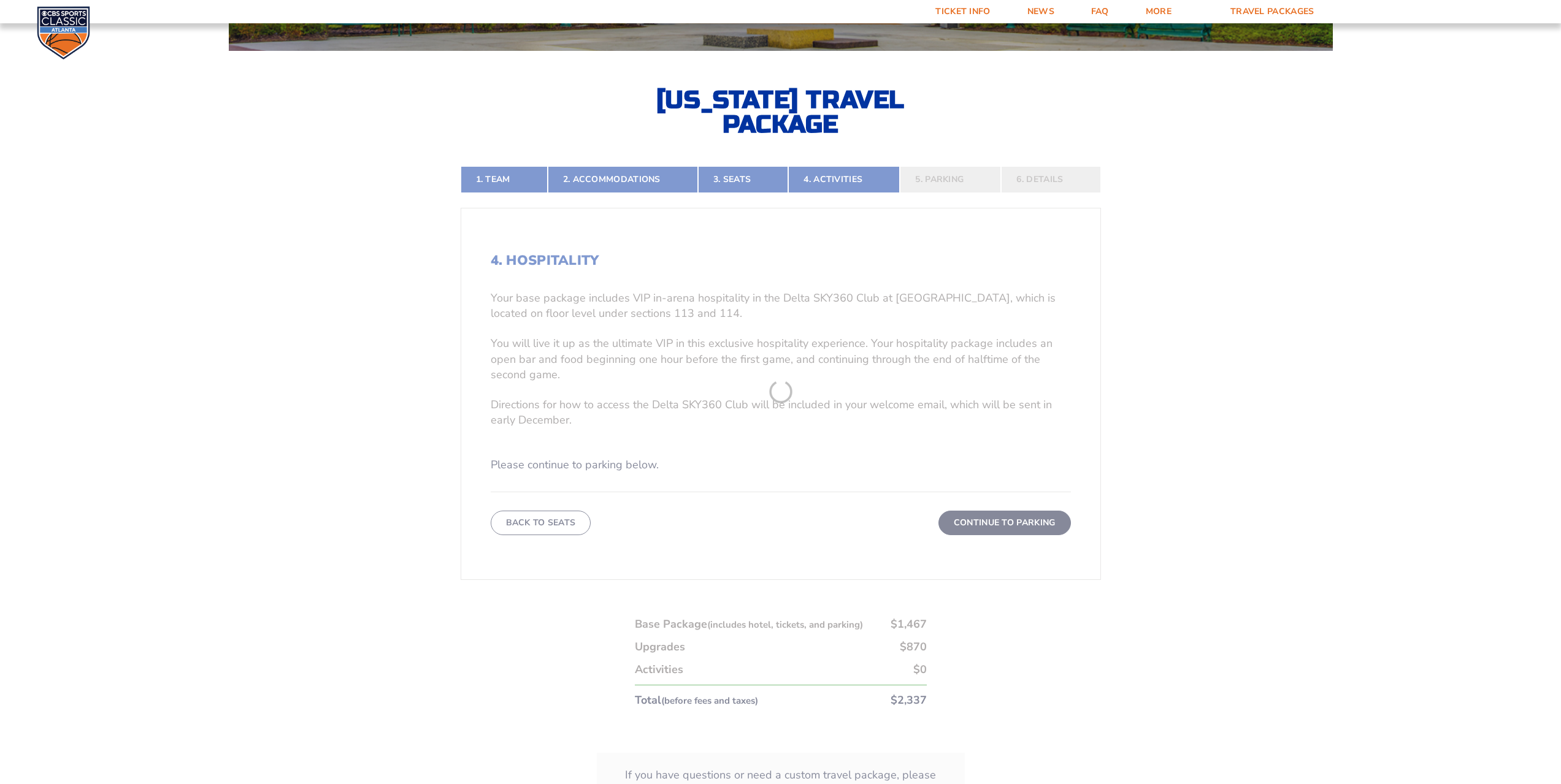
scroll to position [372, 0]
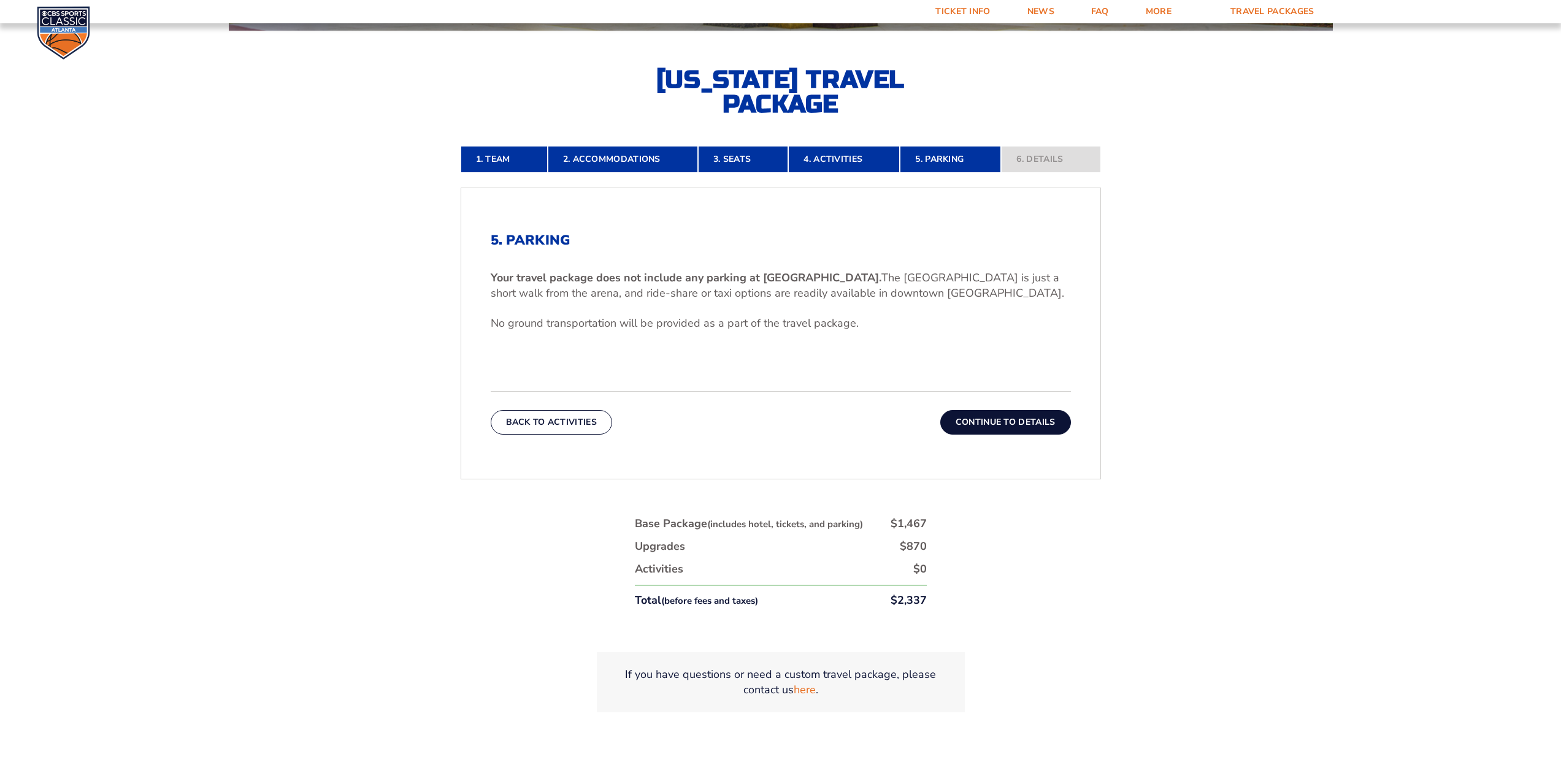
click at [1020, 421] on button "Continue To Details" at bounding box center [1005, 422] width 130 height 24
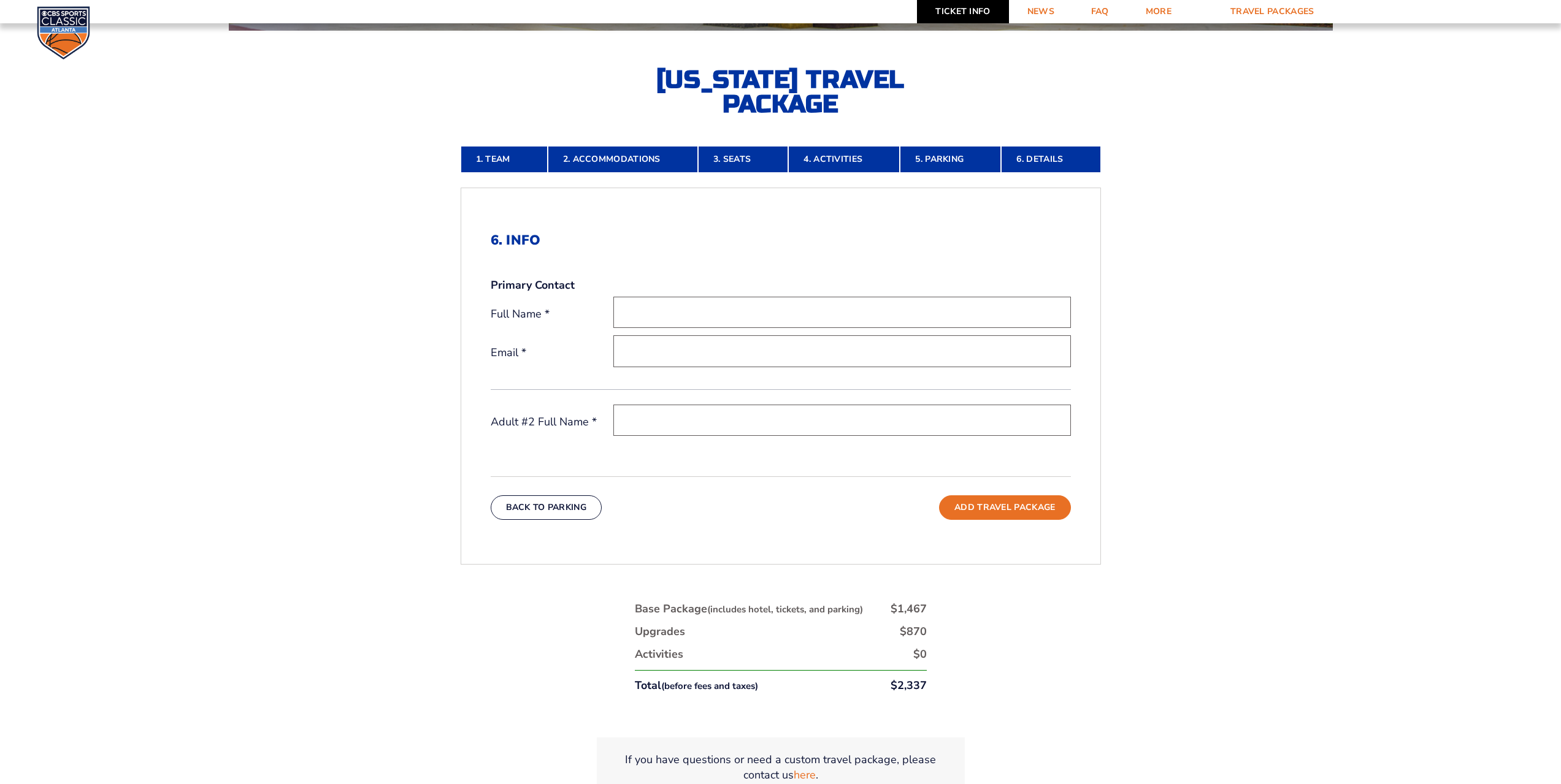
click at [972, 10] on link "Ticket Info" at bounding box center [962, 11] width 91 height 23
